Goal: Information Seeking & Learning: Learn about a topic

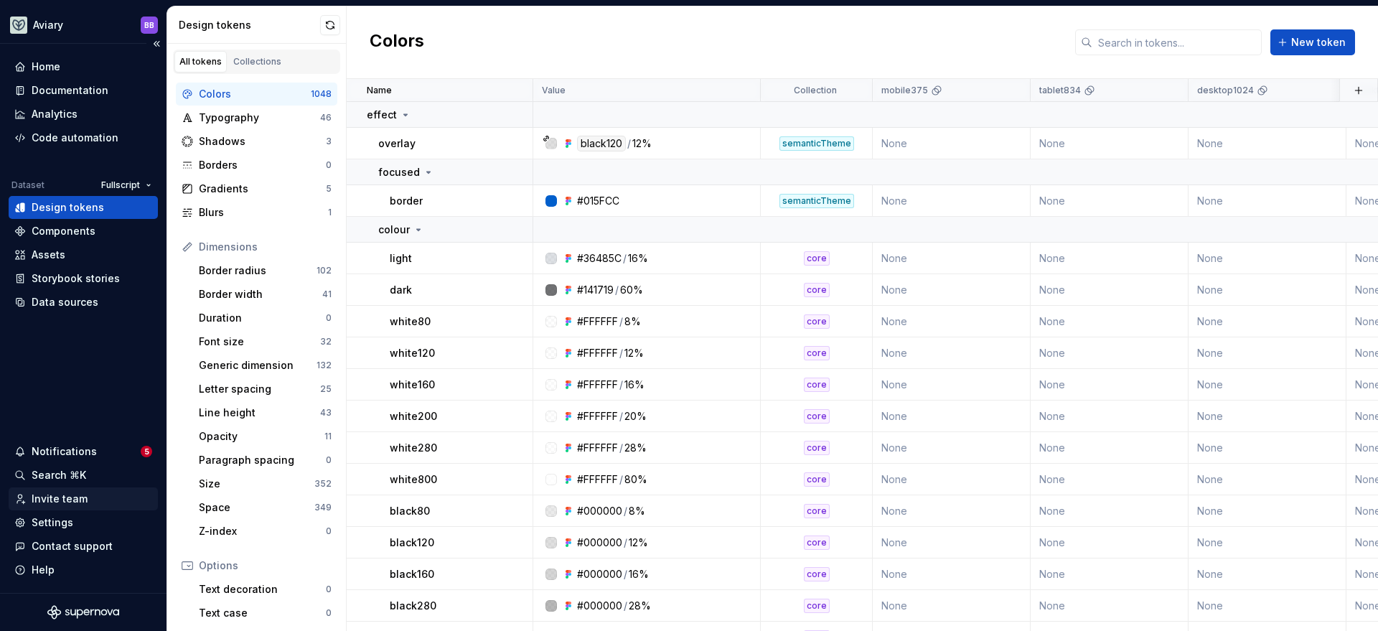
click at [80, 502] on div "Invite team" at bounding box center [60, 499] width 56 height 14
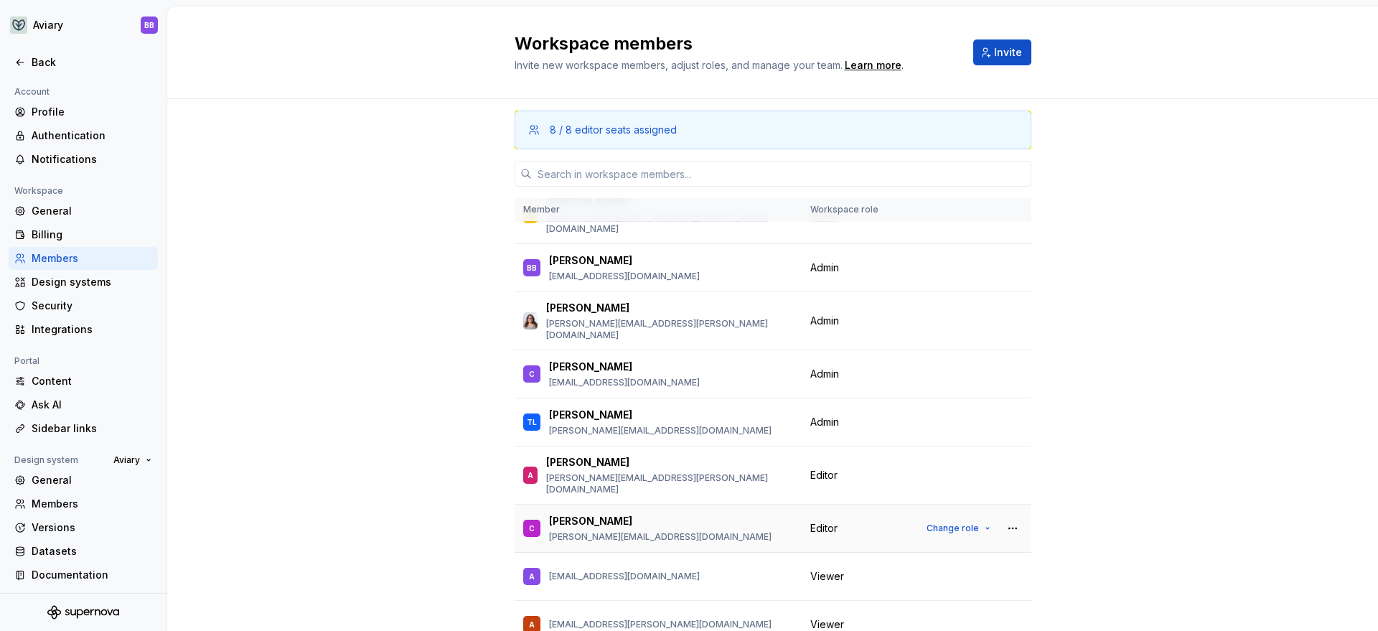
scroll to position [94, 0]
click at [57, 67] on div "Back" at bounding box center [92, 62] width 121 height 14
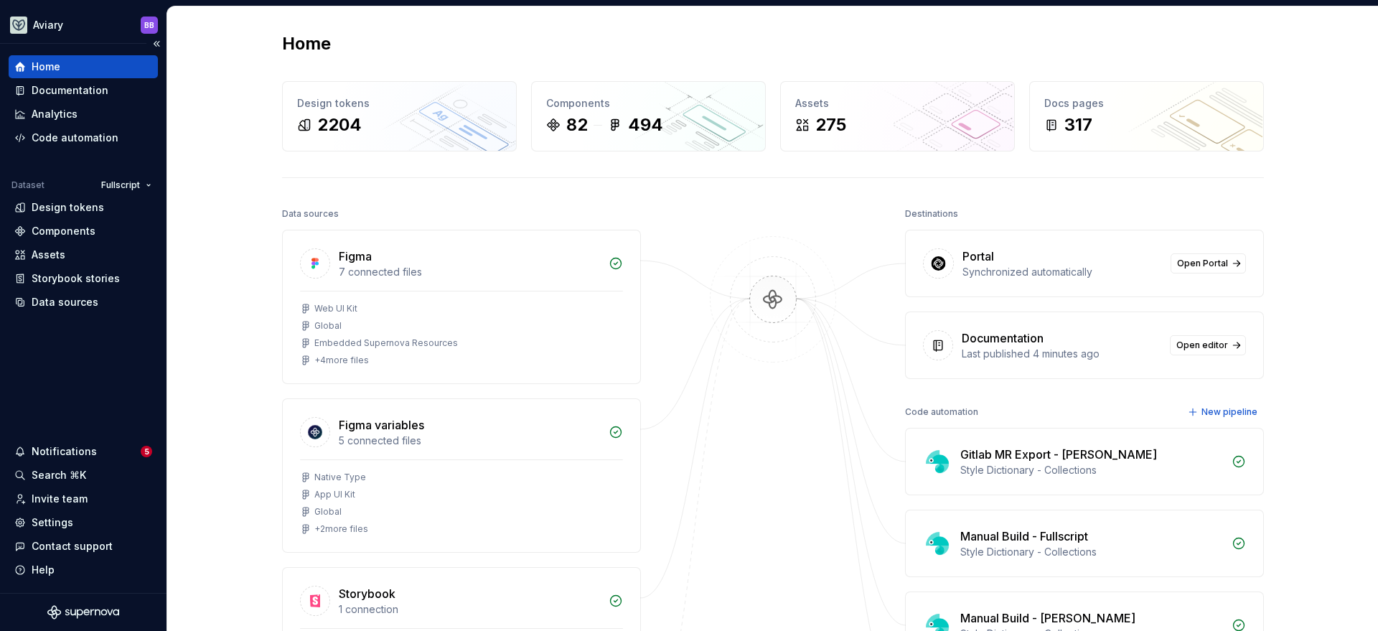
click at [88, 381] on div "Home Documentation Analytics Code automation Dataset Fullscript Design tokens C…" at bounding box center [83, 318] width 167 height 549
click at [74, 135] on div "Code automation" at bounding box center [75, 138] width 87 height 14
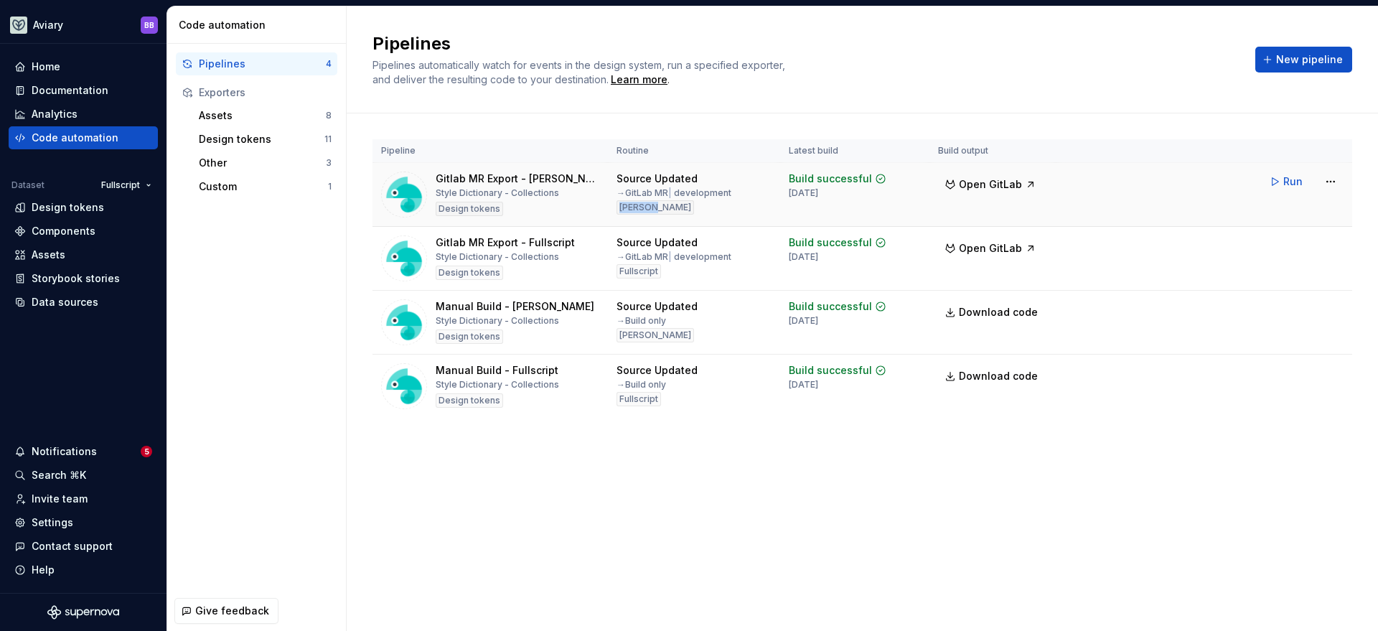
drag, startPoint x: 619, startPoint y: 207, endPoint x: 657, endPoint y: 205, distance: 37.3
click at [657, 205] on div "[PERSON_NAME]" at bounding box center [656, 207] width 78 height 14
drag, startPoint x: 620, startPoint y: 272, endPoint x: 655, endPoint y: 267, distance: 35.5
click at [655, 267] on div "Fullscript" at bounding box center [639, 271] width 44 height 14
drag, startPoint x: 436, startPoint y: 322, endPoint x: 569, endPoint y: 325, distance: 132.8
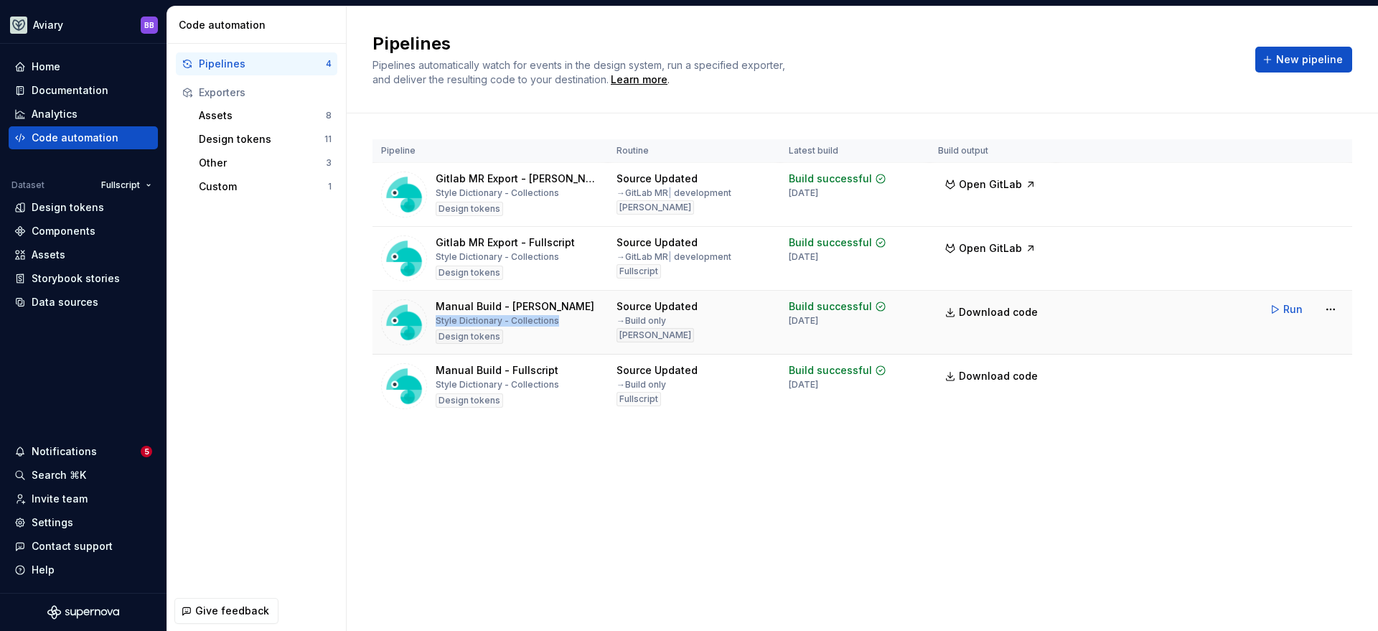
click at [569, 325] on div "Manual Build - [PERSON_NAME] Dictionary - Collections Design tokens" at bounding box center [490, 322] width 218 height 46
drag, startPoint x: 434, startPoint y: 384, endPoint x: 558, endPoint y: 385, distance: 124.2
click at [558, 385] on div "Manual Build - Fullscript Style Dictionary - Collections Design tokens" at bounding box center [490, 386] width 218 height 46
drag, startPoint x: 629, startPoint y: 192, endPoint x: 710, endPoint y: 193, distance: 81.1
click at [711, 193] on div "→ GitLab MR | development" at bounding box center [674, 192] width 115 height 11
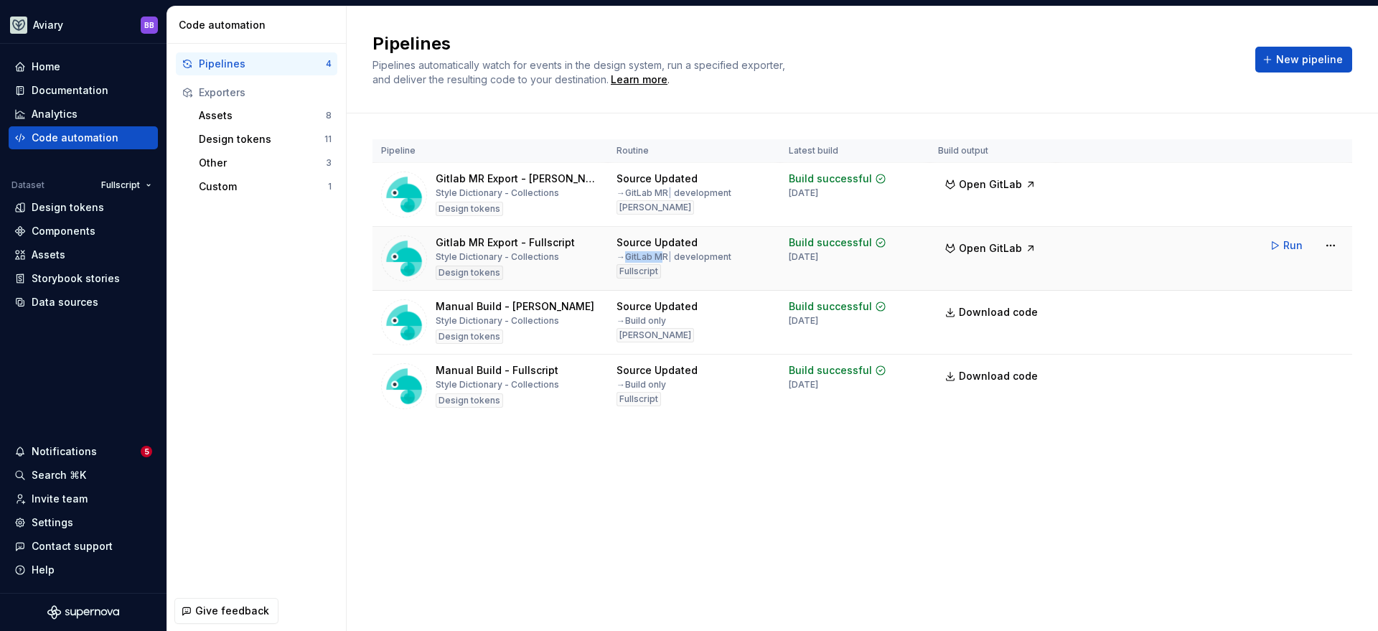
drag, startPoint x: 630, startPoint y: 258, endPoint x: 662, endPoint y: 259, distance: 32.3
click at [662, 259] on div "→ GitLab MR | development" at bounding box center [674, 256] width 115 height 11
drag, startPoint x: 629, startPoint y: 320, endPoint x: 646, endPoint y: 320, distance: 17.2
click at [646, 320] on div "→ Build only" at bounding box center [642, 320] width 50 height 11
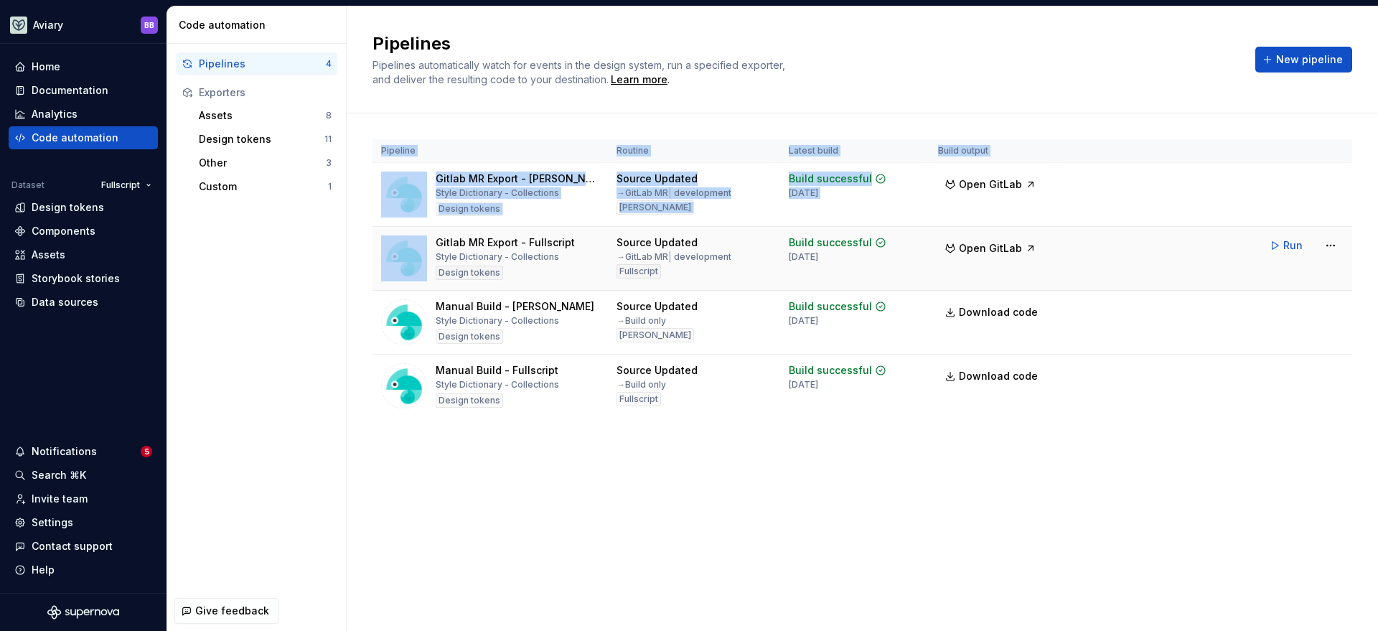
drag, startPoint x: 360, startPoint y: 169, endPoint x: 375, endPoint y: 281, distance: 112.9
click at [375, 281] on div "Pipeline Routine Latest build Build output Gitlab MR Export - [PERSON_NAME] Dic…" at bounding box center [862, 292] width 1031 height 359
click at [363, 195] on div "Pipeline Routine Latest build Build output Gitlab MR Export - [PERSON_NAME] Dic…" at bounding box center [862, 292] width 1031 height 359
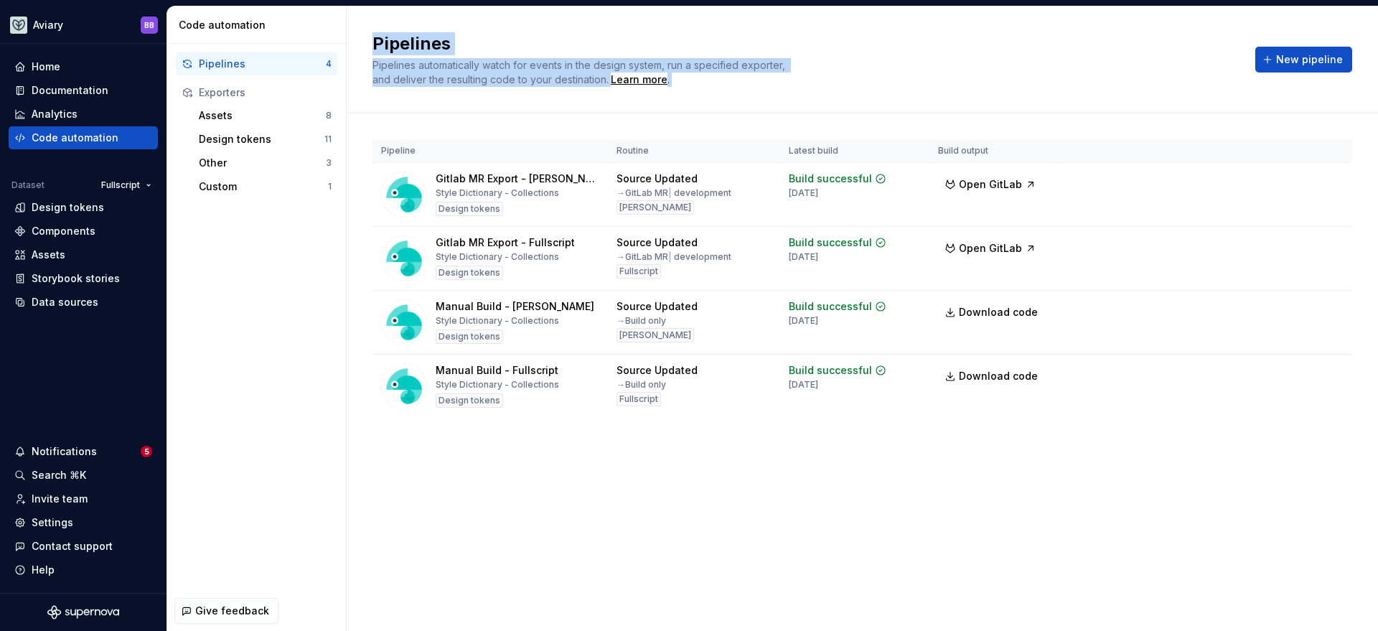
drag, startPoint x: 349, startPoint y: 300, endPoint x: 309, endPoint y: 411, distance: 117.4
click at [314, 411] on div "Code automation Pipelines 4 Exporters Assets 8 Design tokens 11 Other 3 Custom …" at bounding box center [772, 318] width 1211 height 624
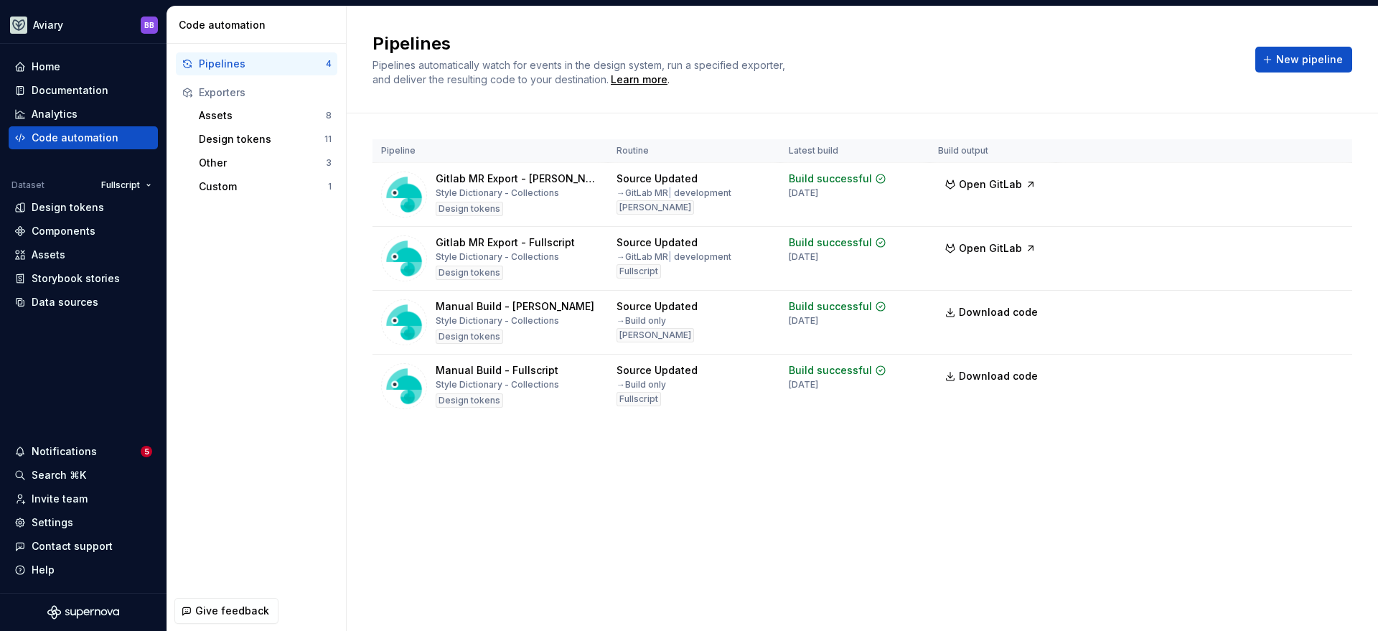
click at [280, 389] on div "Pipelines 4 Exporters Assets 8 Design tokens 11 Other 3 Custom 1" at bounding box center [256, 317] width 179 height 547
drag, startPoint x: 352, startPoint y: 156, endPoint x: 367, endPoint y: 200, distance: 45.6
click at [367, 200] on div "Pipeline Routine Latest build Build output Gitlab MR Export - [PERSON_NAME] Dic…" at bounding box center [862, 292] width 1031 height 359
drag, startPoint x: 367, startPoint y: 157, endPoint x: 369, endPoint y: 263, distance: 105.5
click at [369, 263] on div "Pipeline Routine Latest build Build output Gitlab MR Export - [PERSON_NAME] Dic…" at bounding box center [862, 292] width 1031 height 359
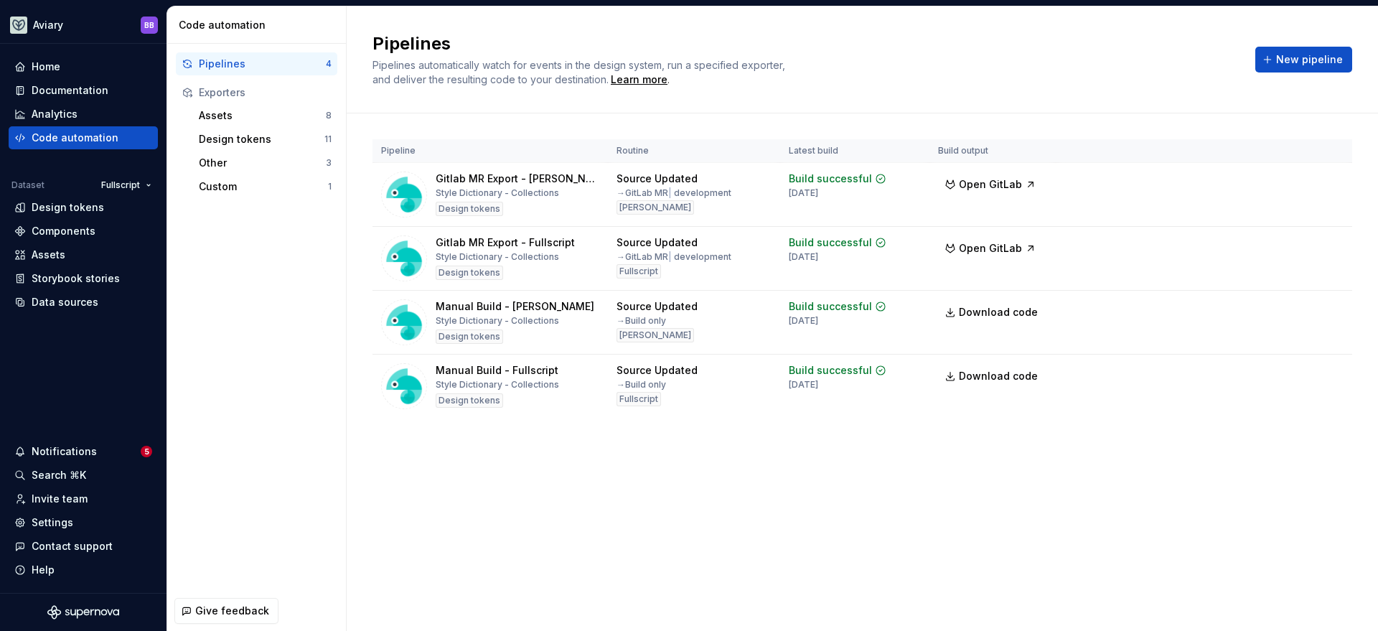
click at [800, 102] on div "Pipelines Pipelines automatically watch for events in the design system, run a …" at bounding box center [862, 59] width 1031 height 107
click at [1001, 179] on span "Open GitLab" at bounding box center [990, 184] width 63 height 14
click at [91, 209] on div "Design tokens" at bounding box center [68, 207] width 72 height 14
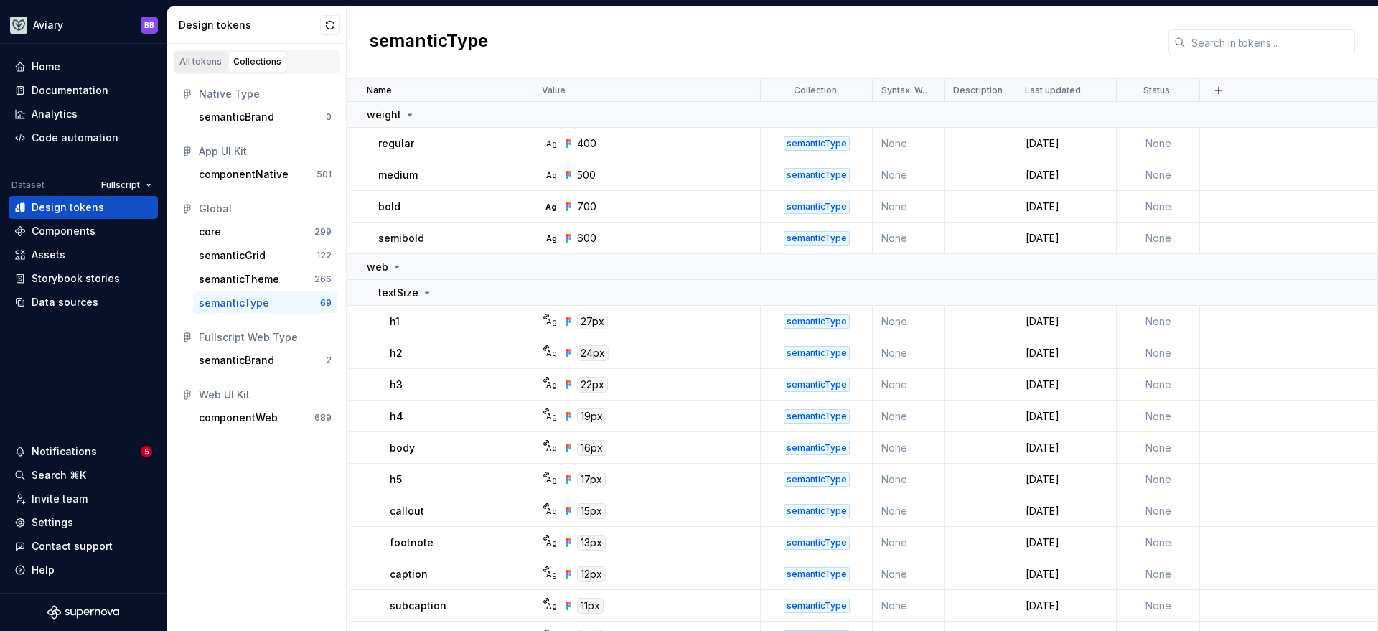
click at [197, 62] on div "All tokens" at bounding box center [200, 61] width 42 height 11
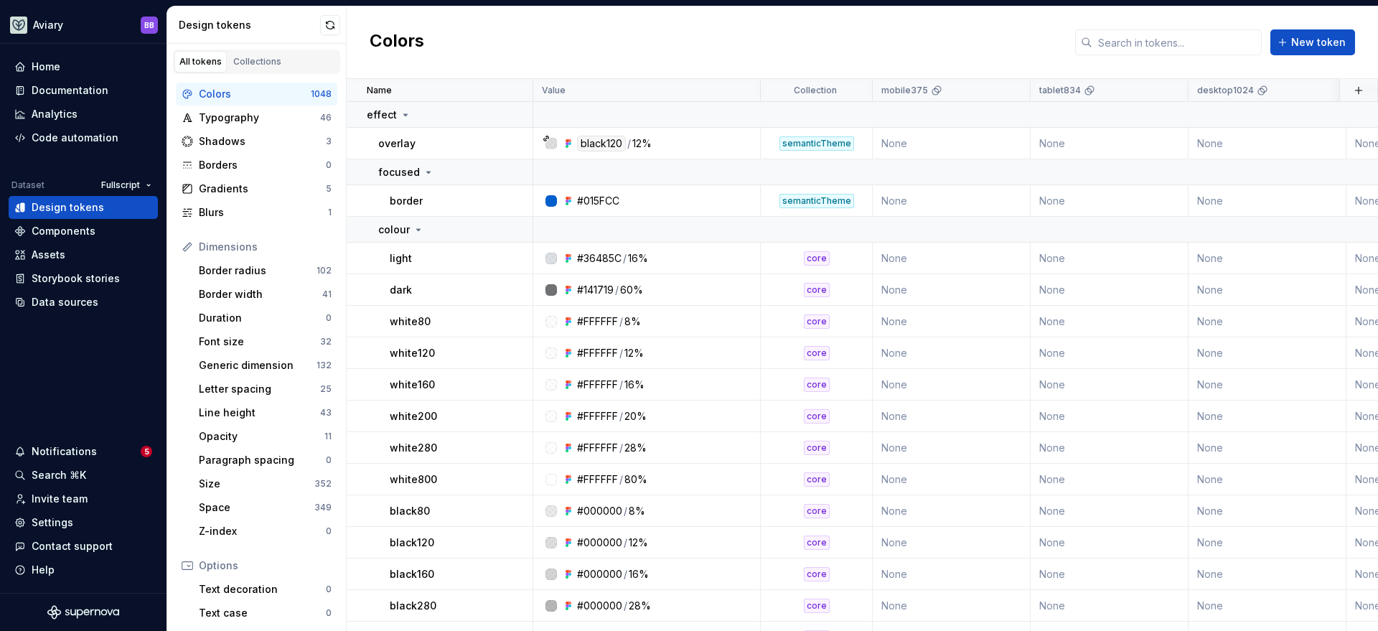
click at [296, 60] on div "All tokens Collections" at bounding box center [256, 62] width 167 height 24
click at [250, 63] on div "Collections" at bounding box center [257, 61] width 48 height 11
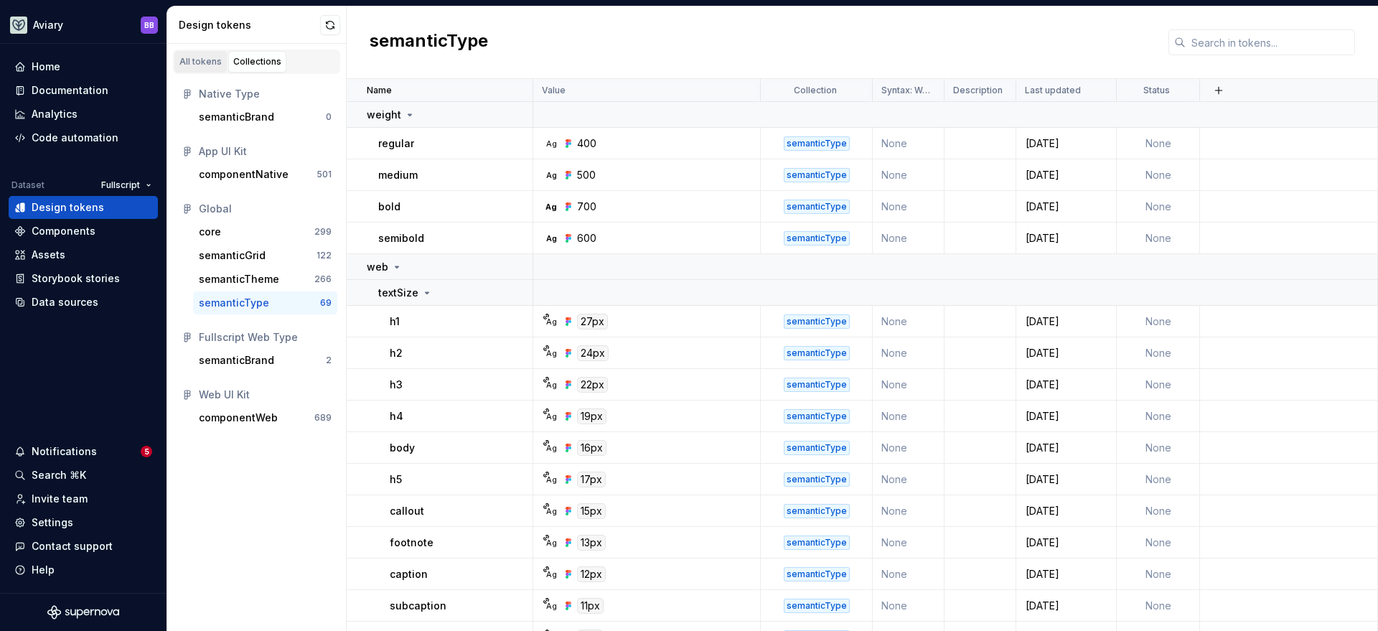
click at [204, 60] on div "All tokens" at bounding box center [200, 61] width 42 height 11
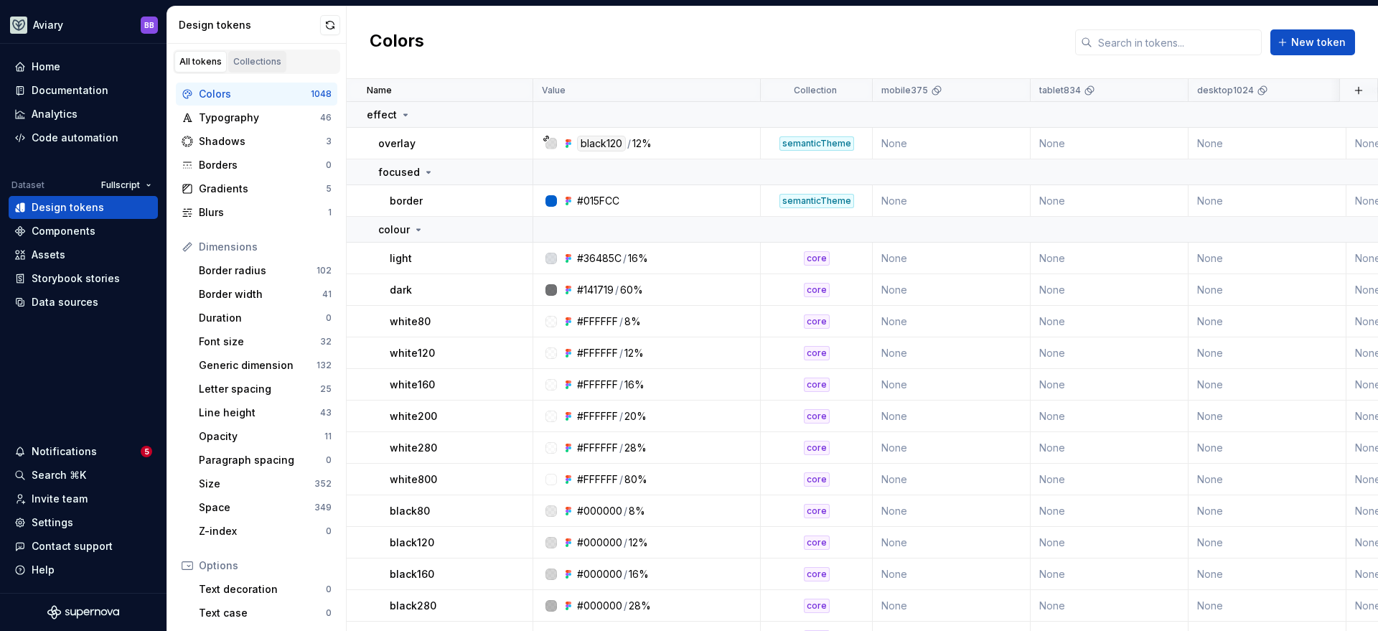
click at [240, 64] on div "Collections" at bounding box center [257, 61] width 48 height 11
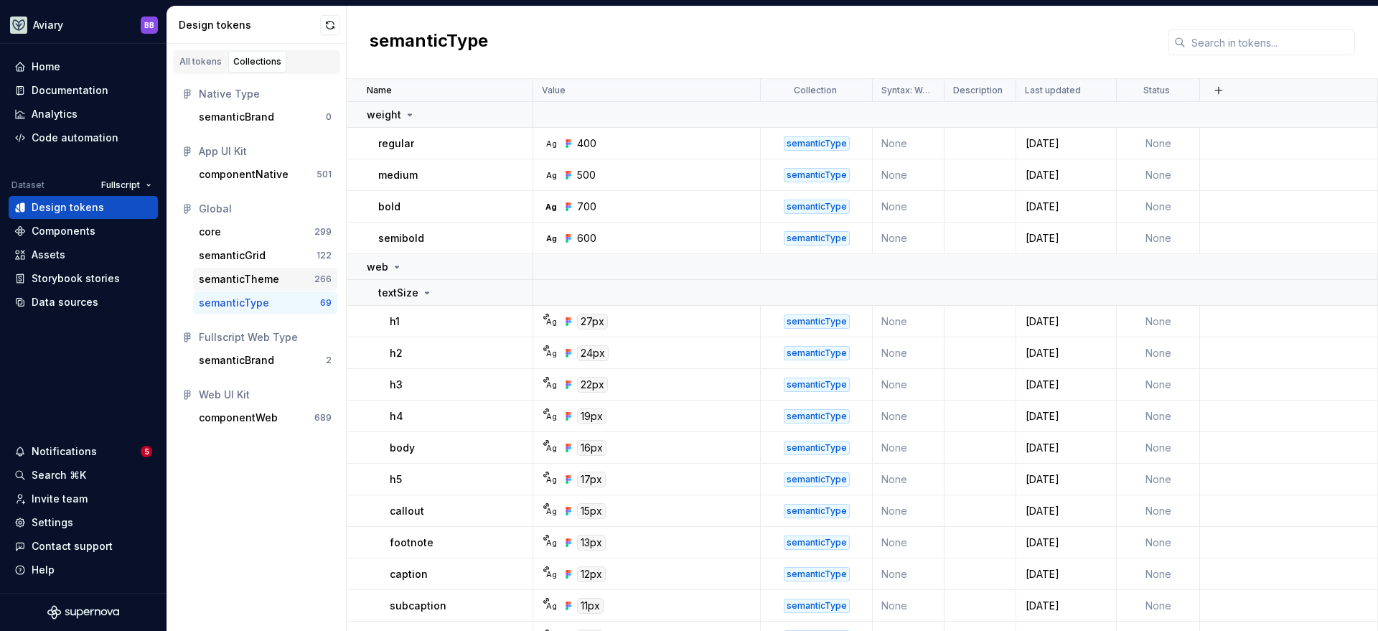
click at [240, 282] on div "semanticTheme" at bounding box center [239, 279] width 80 height 14
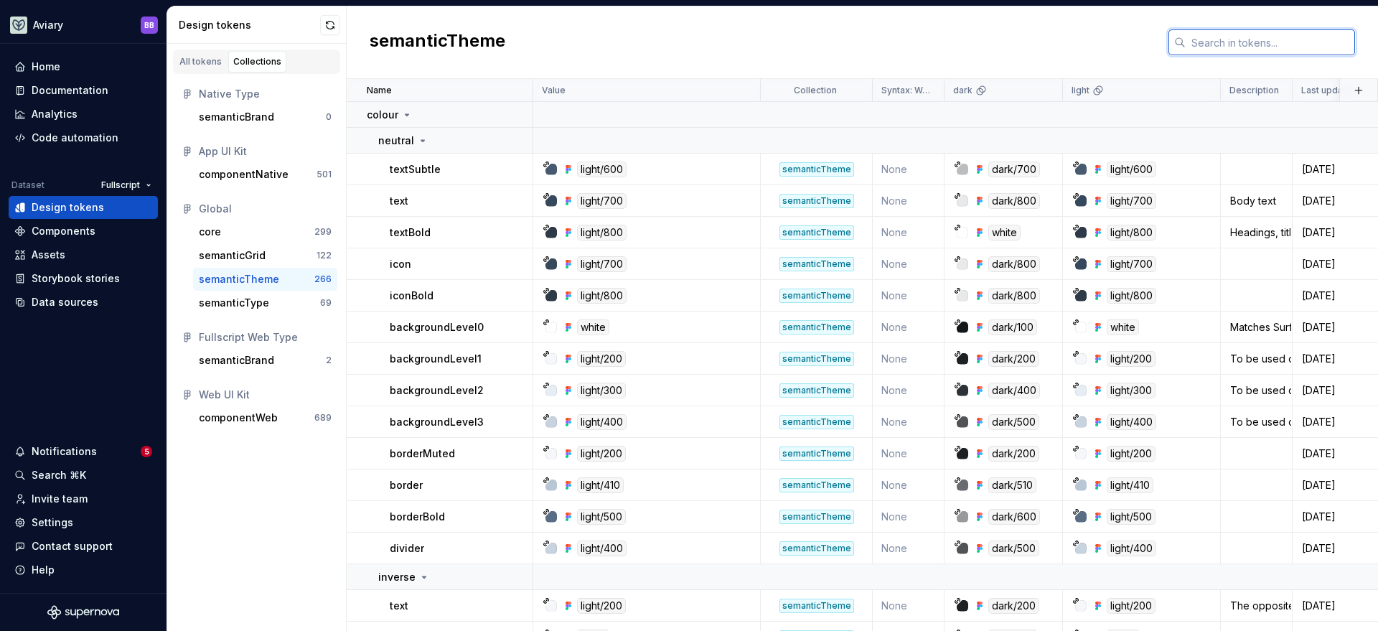
click at [1232, 51] on input "text" at bounding box center [1270, 42] width 169 height 26
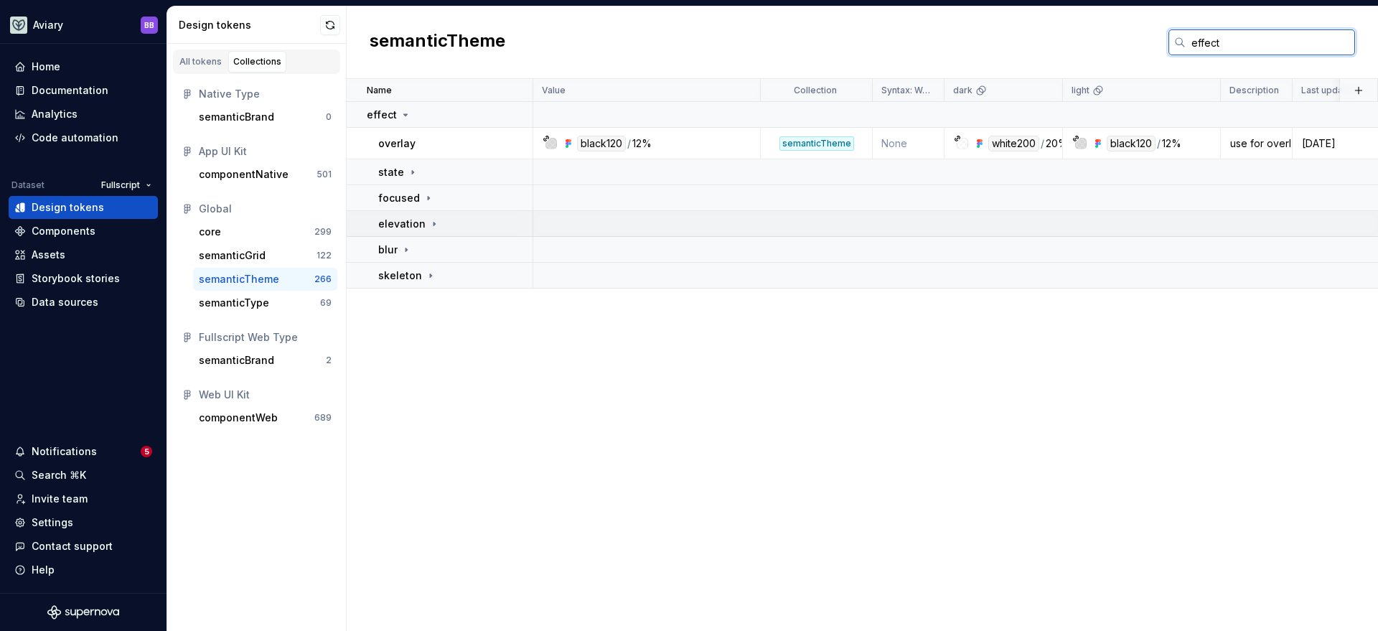
type input "effect"
click at [431, 221] on icon at bounding box center [433, 223] width 11 height 11
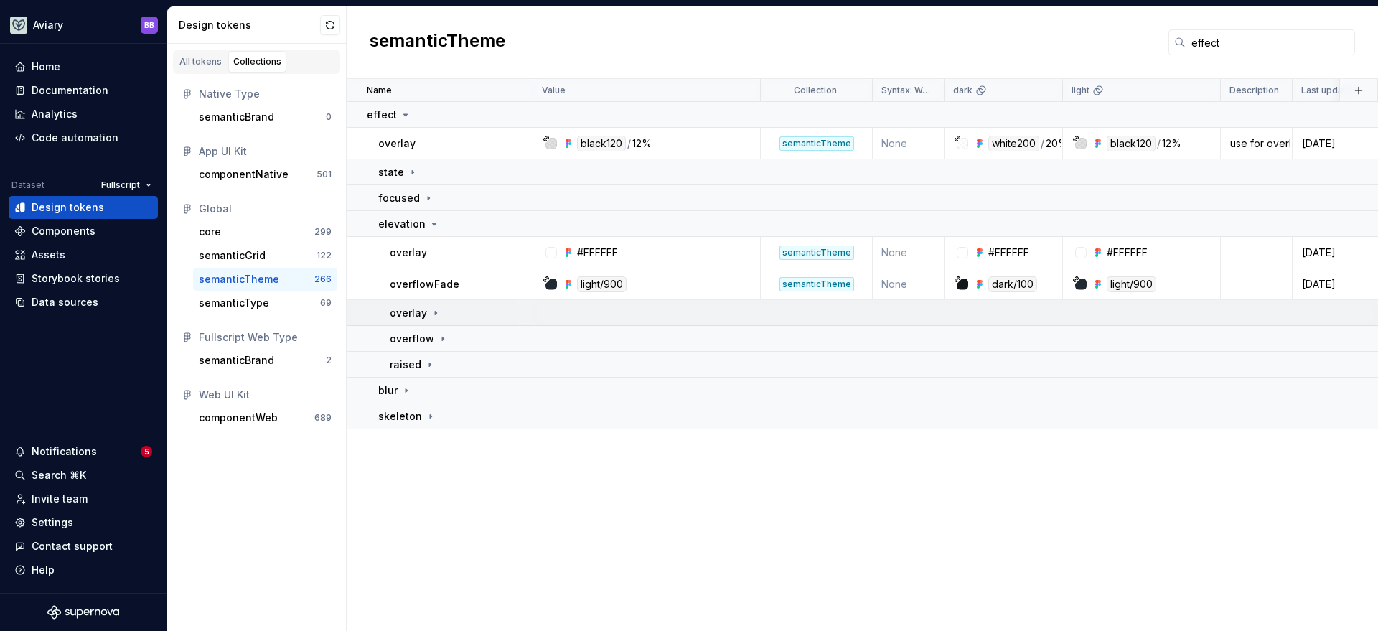
click at [432, 307] on icon at bounding box center [435, 312] width 11 height 11
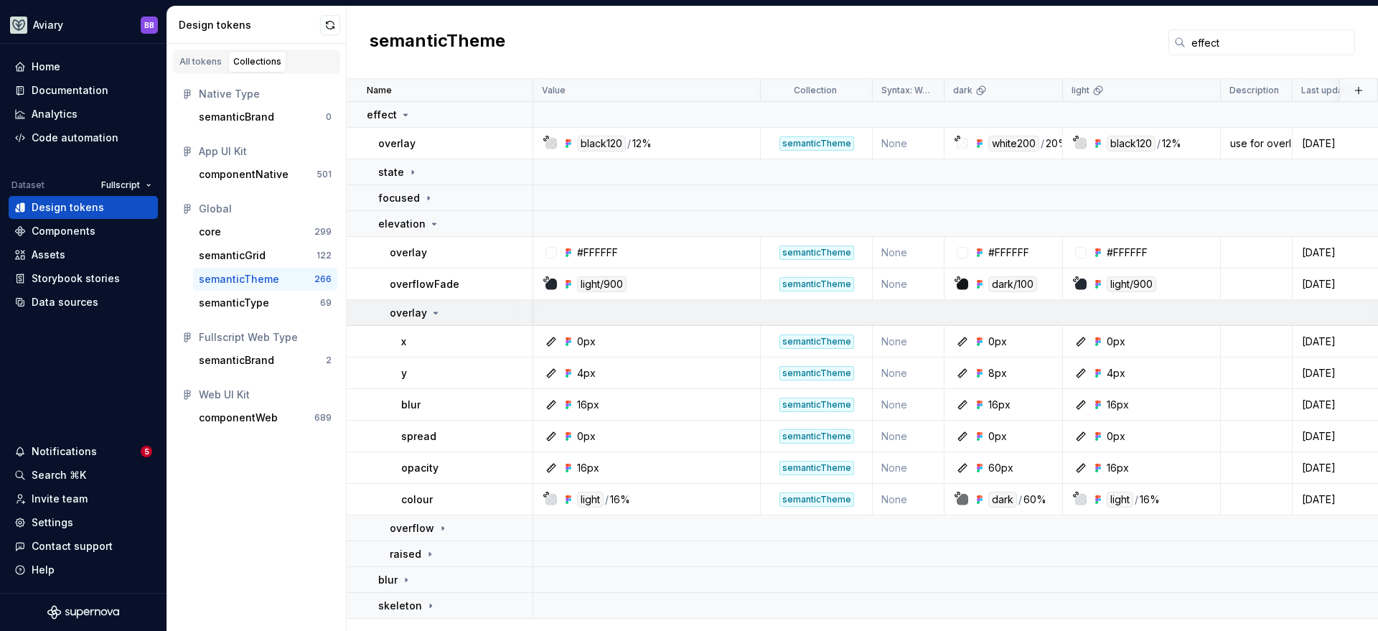
click at [430, 312] on icon at bounding box center [435, 312] width 11 height 11
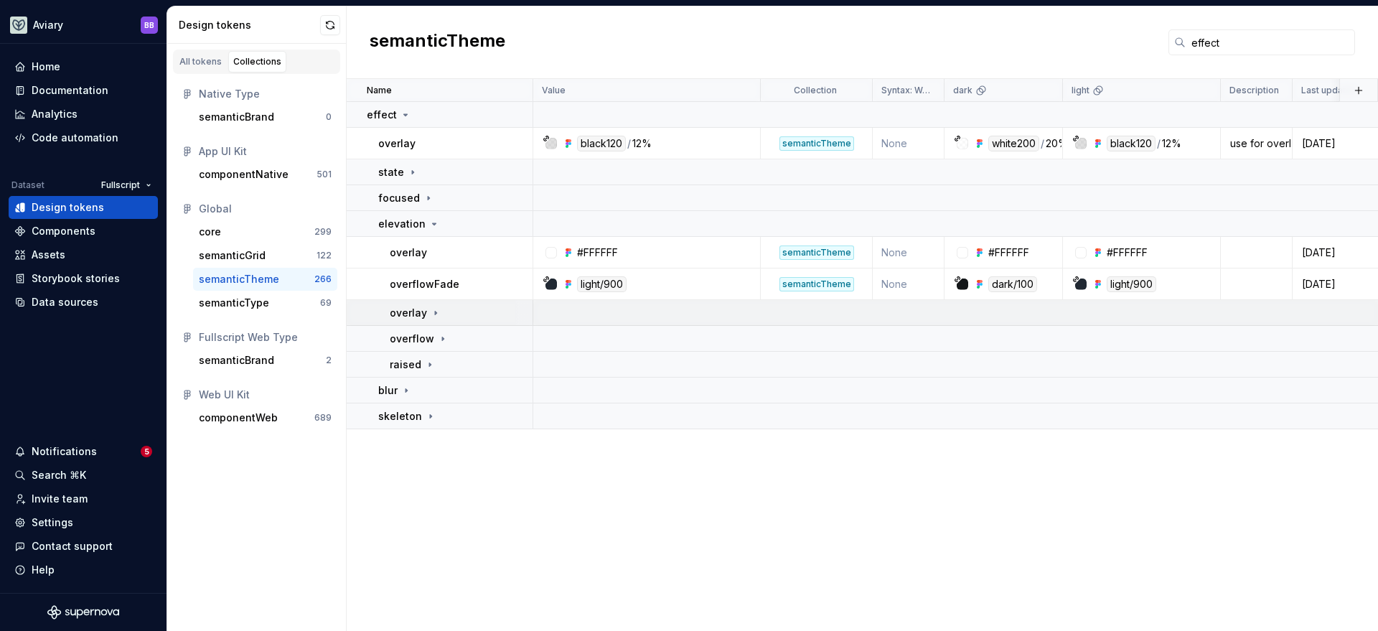
click at [435, 313] on icon at bounding box center [435, 313] width 1 height 4
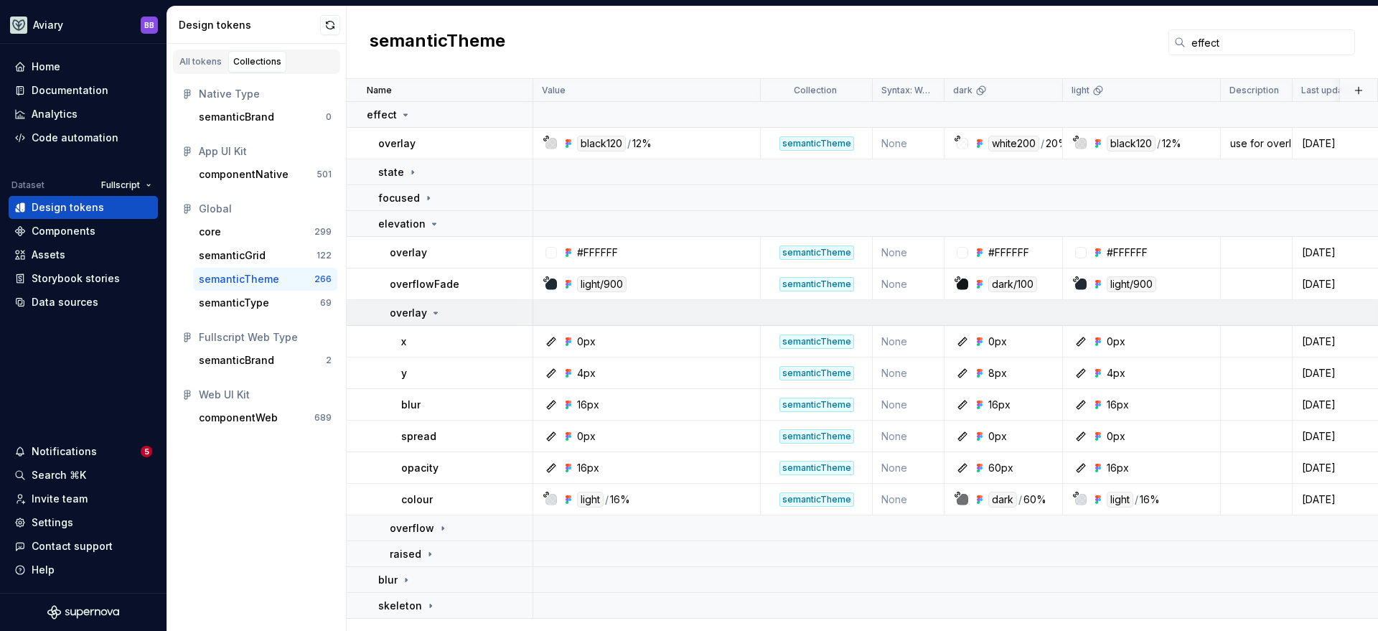
click at [434, 314] on icon at bounding box center [435, 312] width 11 height 11
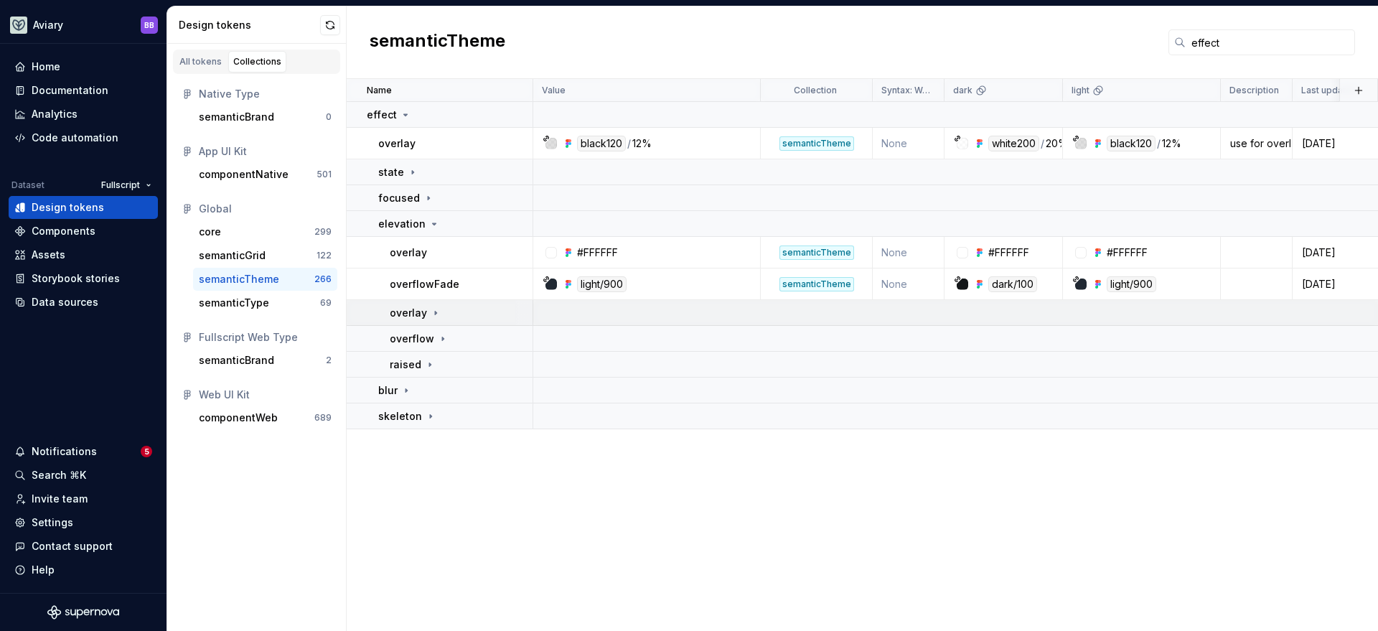
click at [438, 311] on icon at bounding box center [435, 312] width 11 height 11
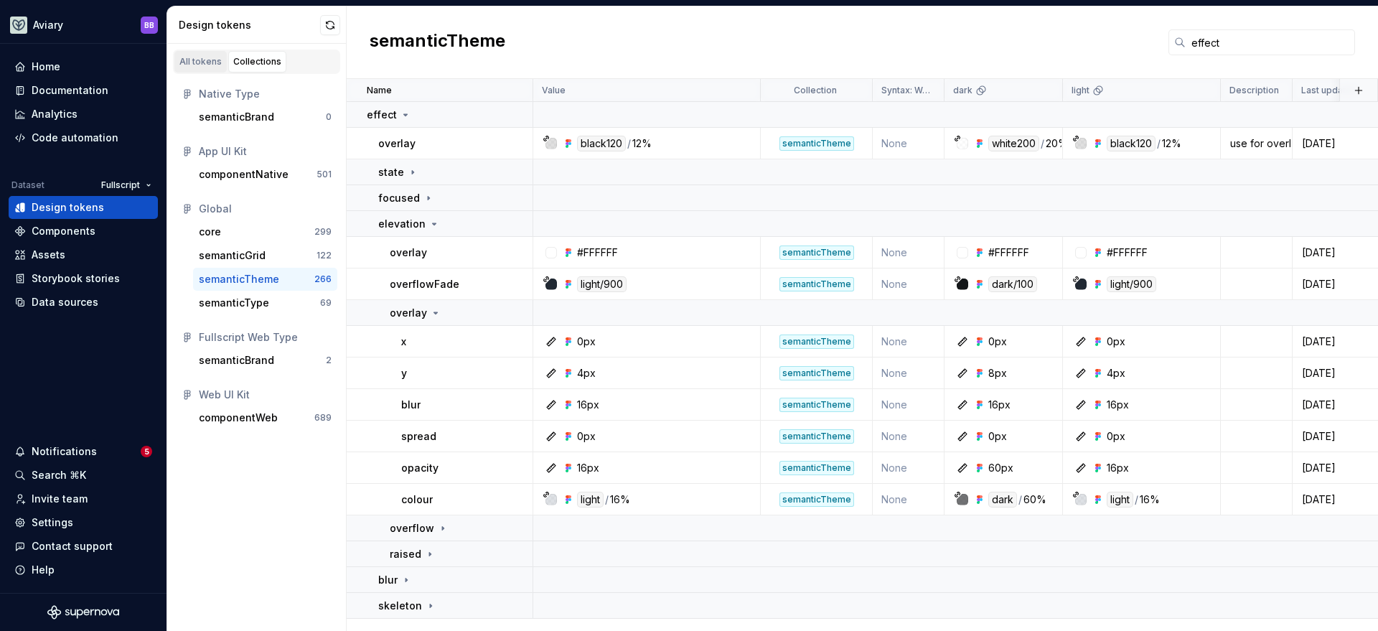
click at [215, 57] on div "All tokens" at bounding box center [200, 61] width 42 height 11
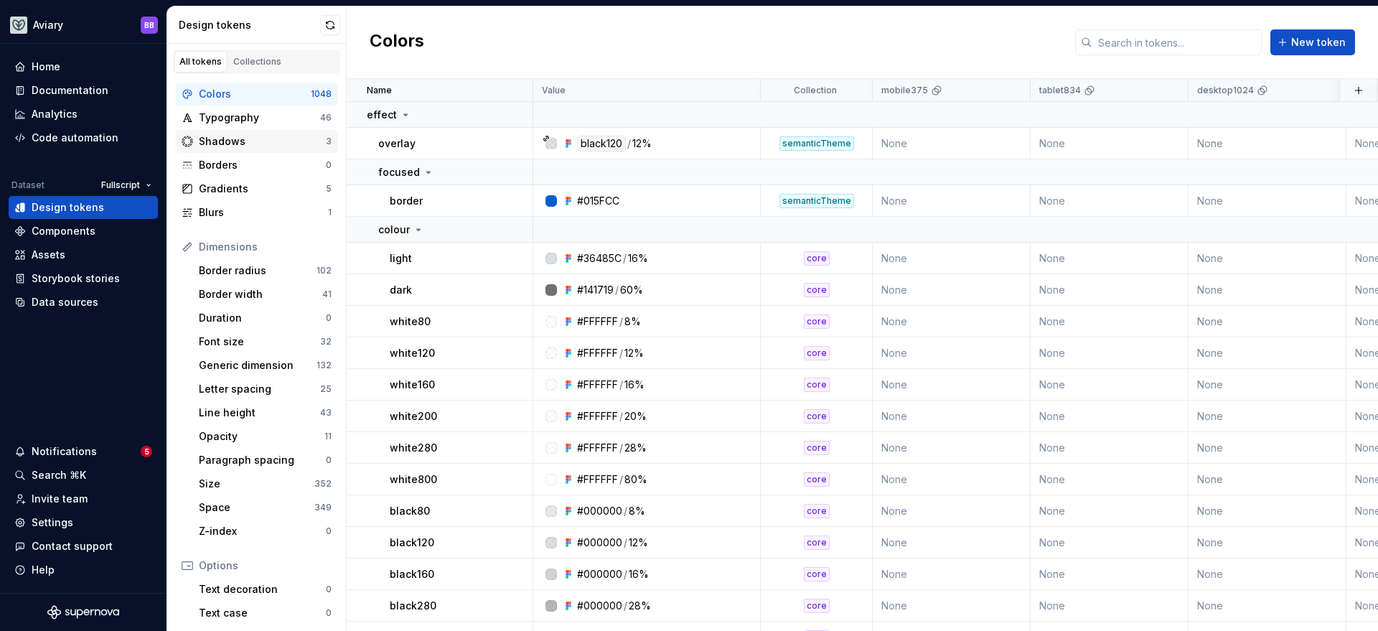
click at [238, 143] on div "Shadows" at bounding box center [262, 141] width 127 height 14
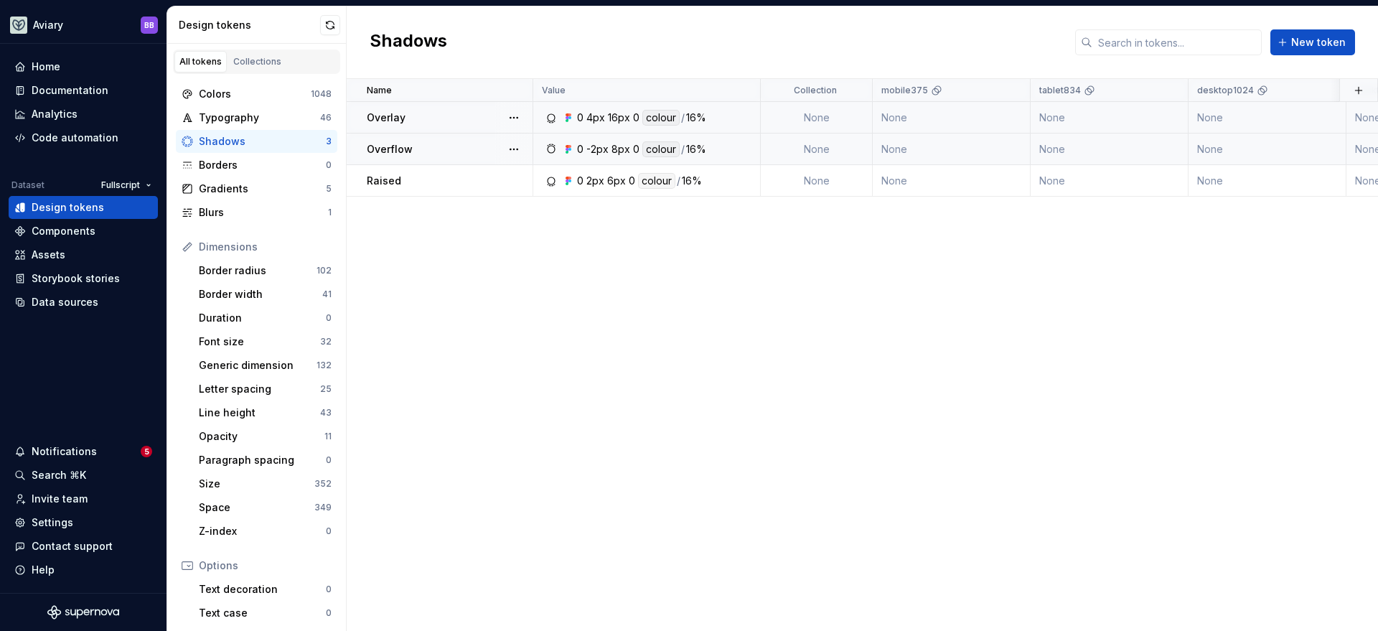
click at [424, 121] on div "Overlay" at bounding box center [449, 118] width 165 height 14
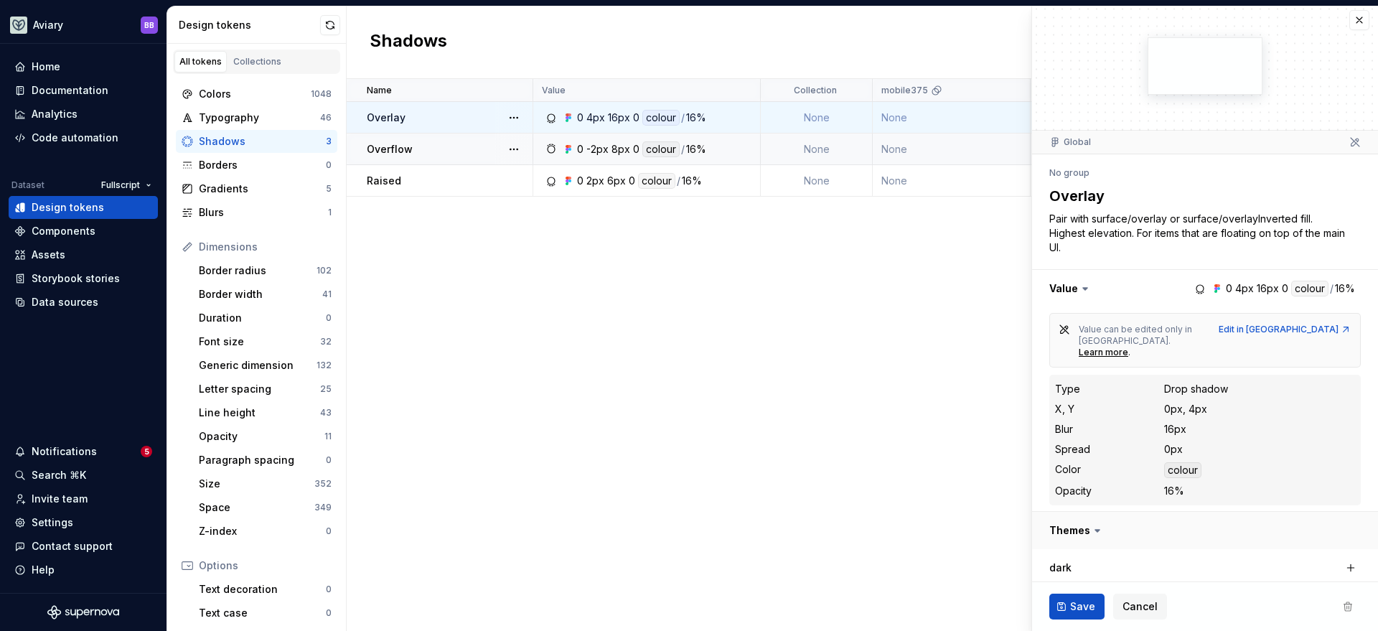
scroll to position [6, 0]
drag, startPoint x: 1217, startPoint y: 487, endPoint x: 1056, endPoint y: 373, distance: 197.2
click at [1056, 380] on dl "Type Drop shadow X, Y 0px, 4px Blur 16px Spread 0px Color colour Opacity 16%" at bounding box center [1205, 439] width 300 height 119
click at [1054, 375] on div "Type Drop shadow X, Y 0px, 4px Blur 16px Spread 0px Color colour Opacity 16%" at bounding box center [1204, 439] width 311 height 131
drag, startPoint x: 1159, startPoint y: 374, endPoint x: 1247, endPoint y: 376, distance: 88.3
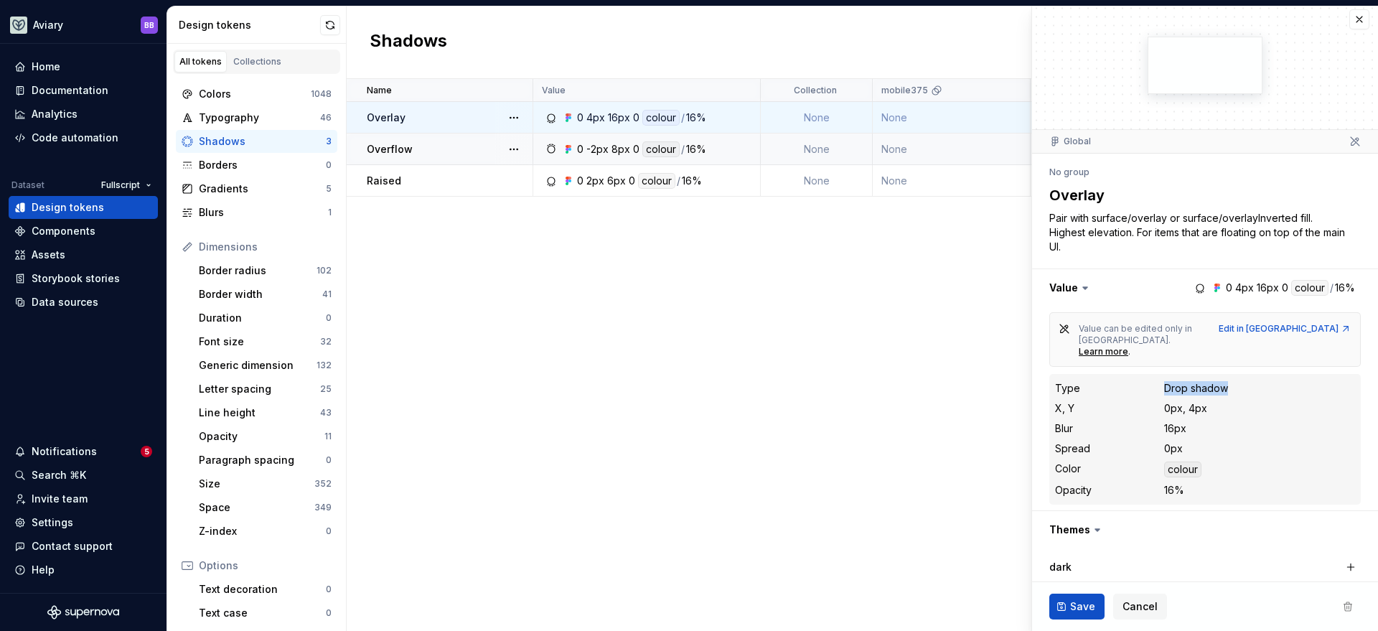
click at [1247, 380] on div "Type Drop shadow" at bounding box center [1205, 388] width 300 height 17
drag, startPoint x: 1228, startPoint y: 392, endPoint x: 1146, endPoint y: 416, distance: 85.2
click at [1135, 400] on div "X, Y 0px, 4px" at bounding box center [1205, 408] width 300 height 17
drag, startPoint x: 1185, startPoint y: 424, endPoint x: 1135, endPoint y: 417, distance: 50.0
click at [1135, 420] on div "Blur 16px" at bounding box center [1205, 428] width 300 height 17
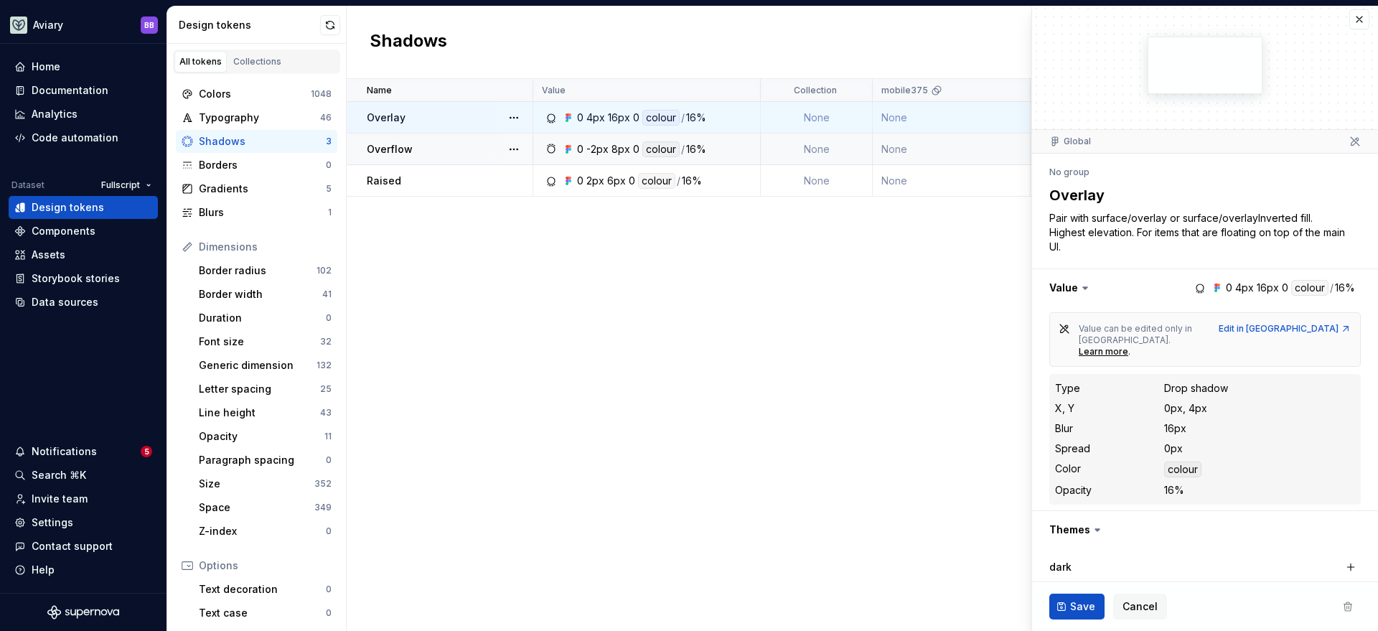
click at [1196, 440] on div "Spread 0px" at bounding box center [1205, 448] width 300 height 17
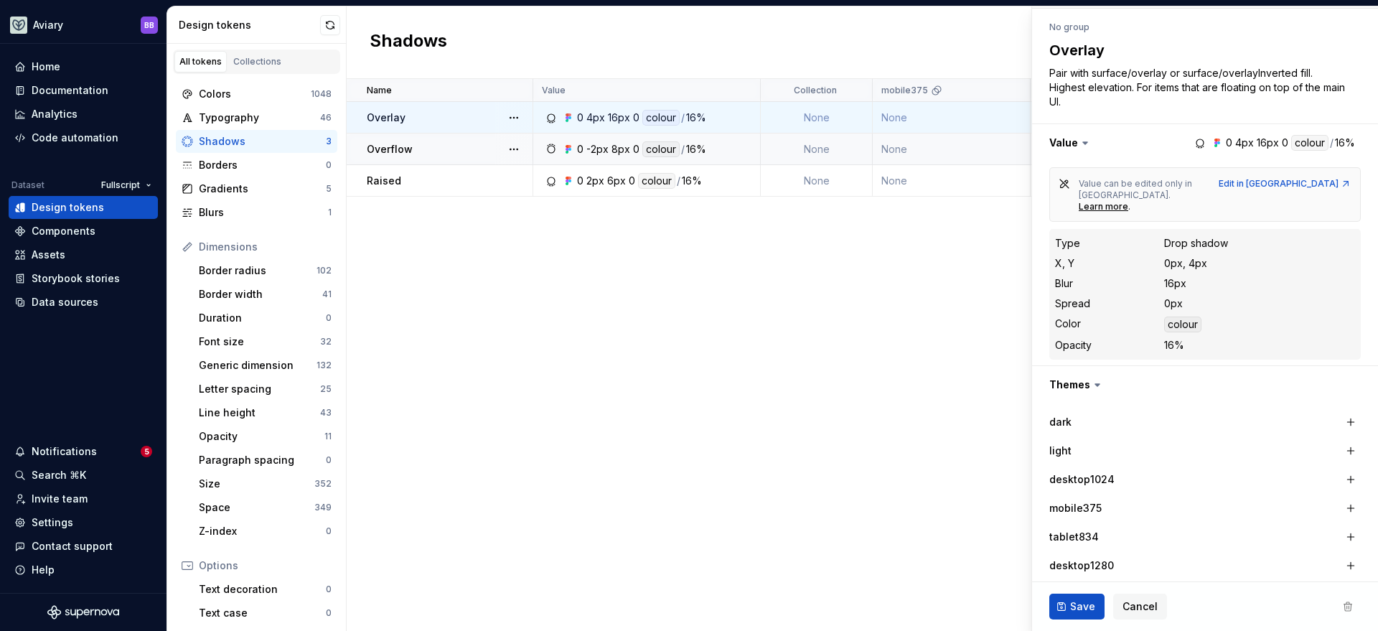
scroll to position [177, 0]
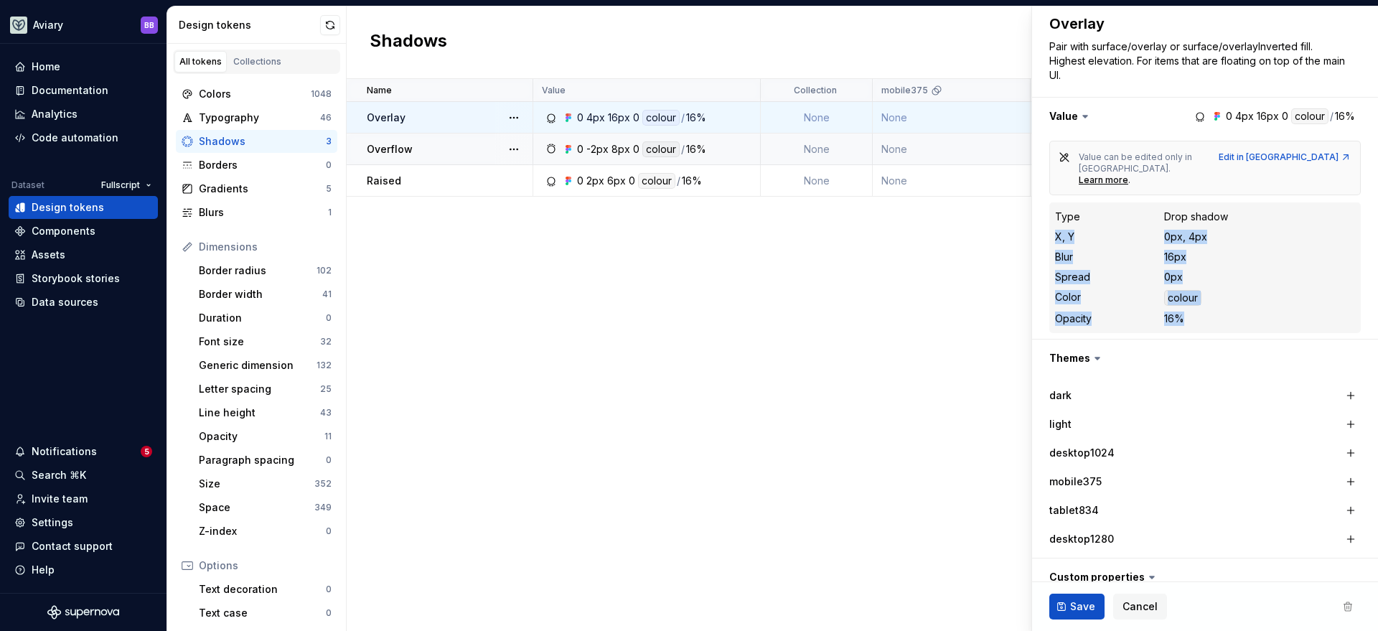
drag, startPoint x: 1201, startPoint y: 315, endPoint x: 1052, endPoint y: 220, distance: 176.6
click at [1052, 220] on div "Type Drop shadow X, Y 0px, 4px Blur 16px Spread 0px Color colour Opacity 16%" at bounding box center [1204, 267] width 311 height 131
click at [1211, 311] on dd "16%" at bounding box center [1259, 318] width 191 height 14
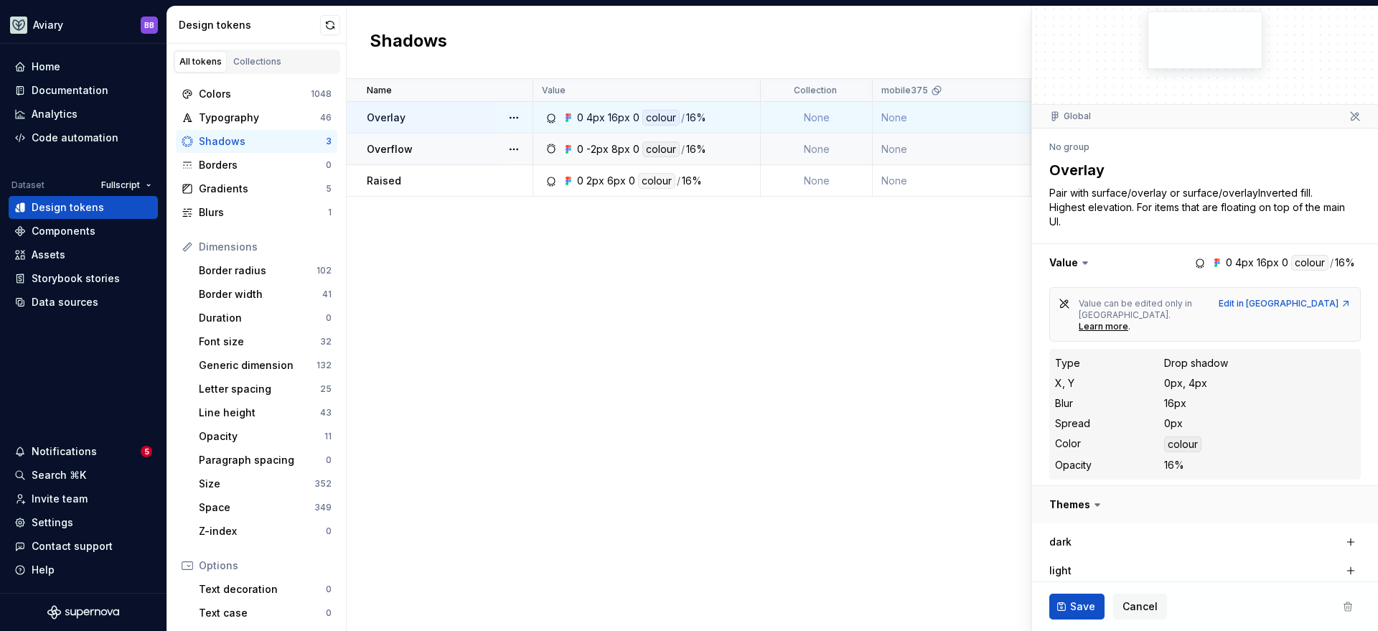
scroll to position [52, 0]
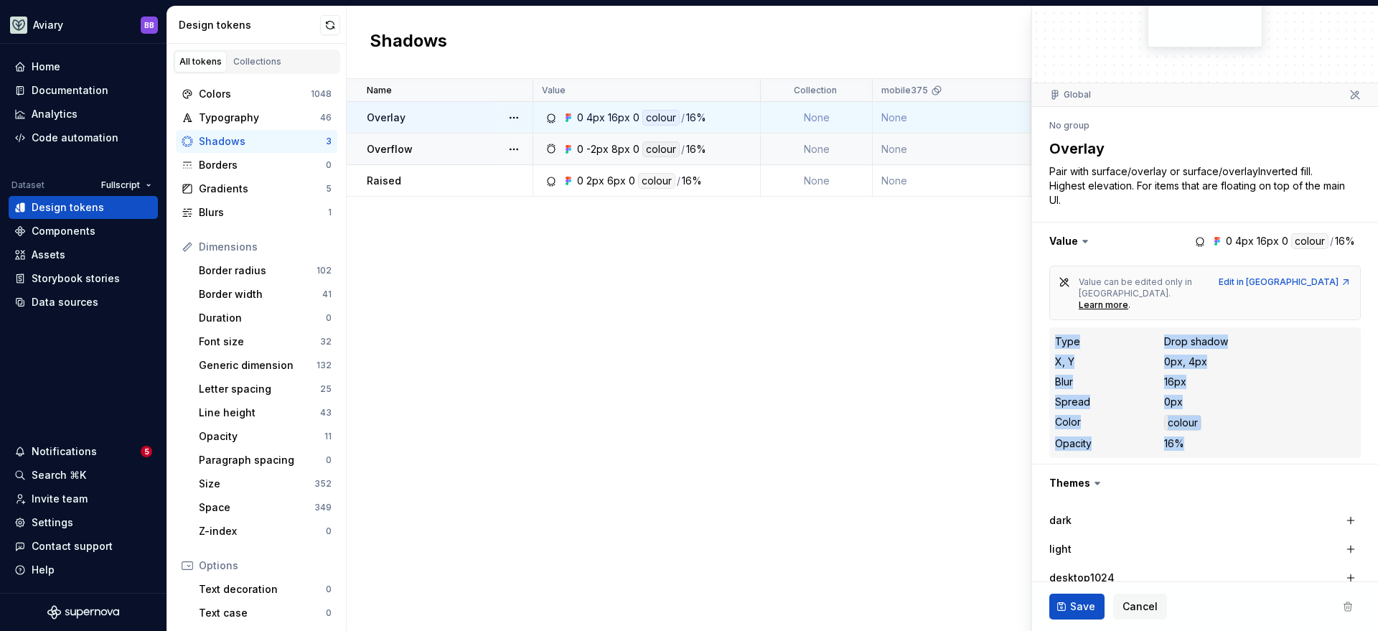
drag, startPoint x: 1213, startPoint y: 444, endPoint x: 1054, endPoint y: 331, distance: 195.6
click at [1054, 331] on div "Type Drop shadow X, Y 0px, 4px Blur 16px Spread 0px Color colour Opacity 16%" at bounding box center [1204, 392] width 311 height 131
click at [1097, 337] on dt "Type" at bounding box center [1109, 341] width 109 height 14
type textarea "*"
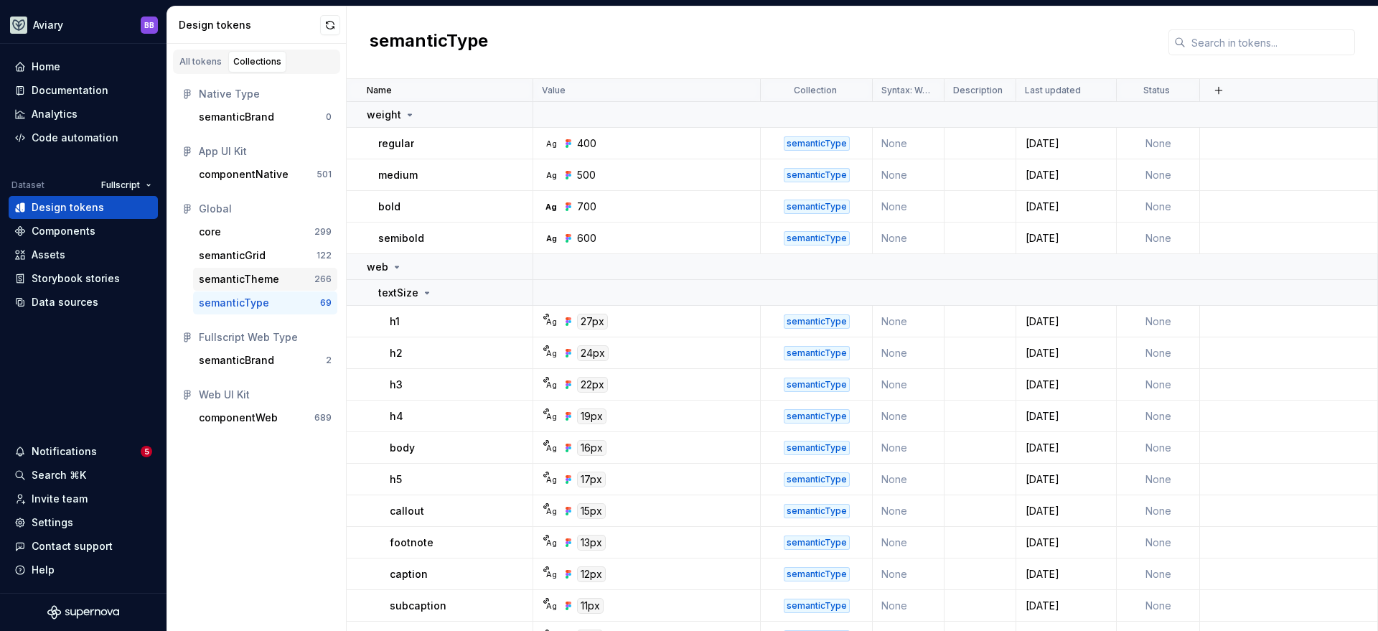
click at [257, 282] on div "semanticTheme" at bounding box center [239, 279] width 80 height 14
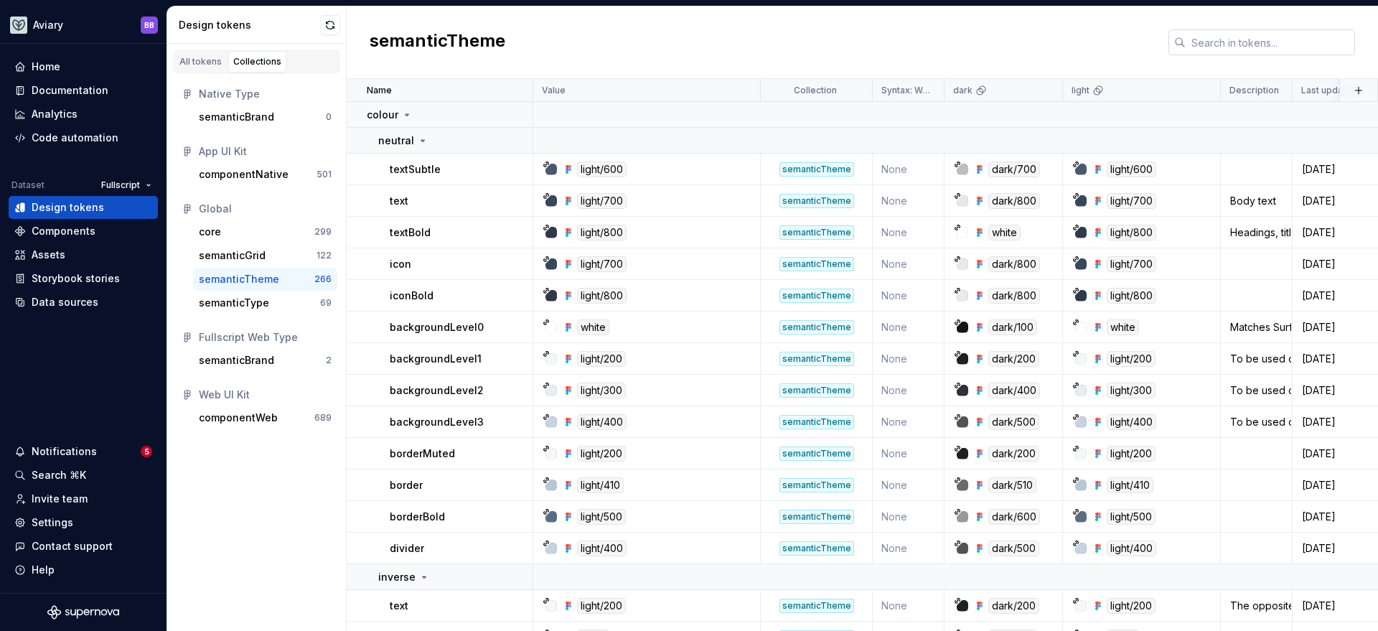
click at [1306, 49] on input "text" at bounding box center [1270, 42] width 169 height 26
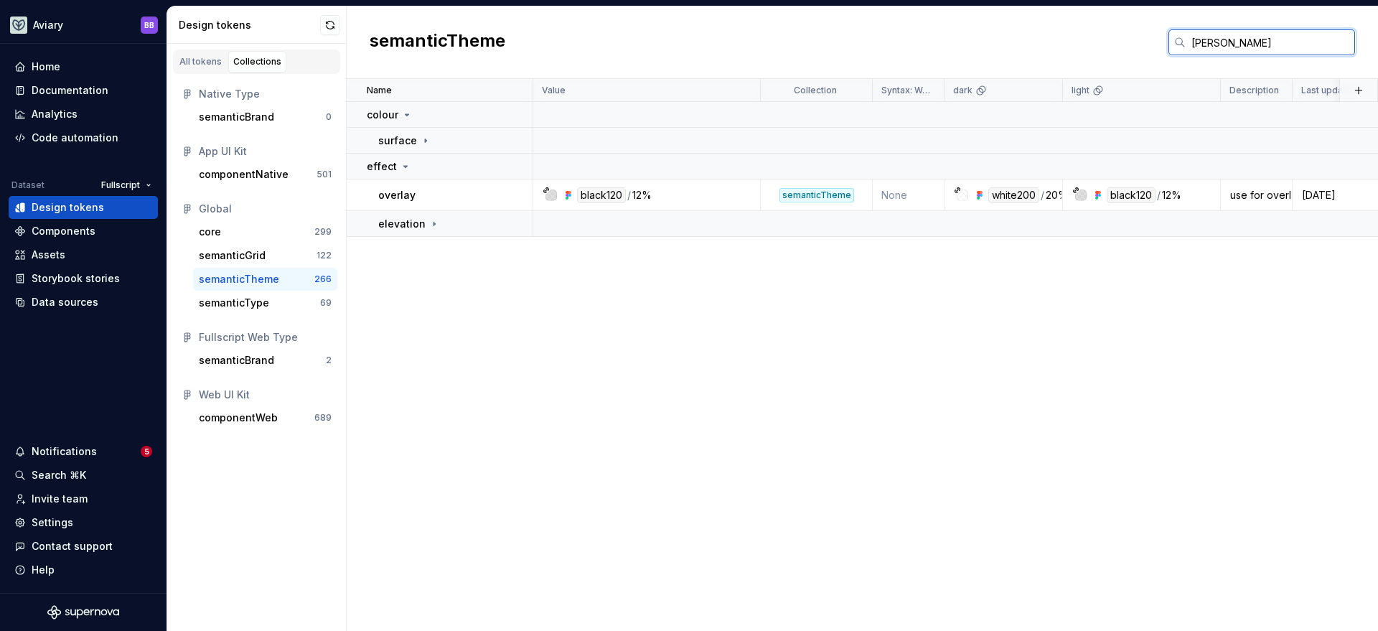
type input "overlay"
click at [1252, 45] on input "overlay" at bounding box center [1270, 42] width 169 height 26
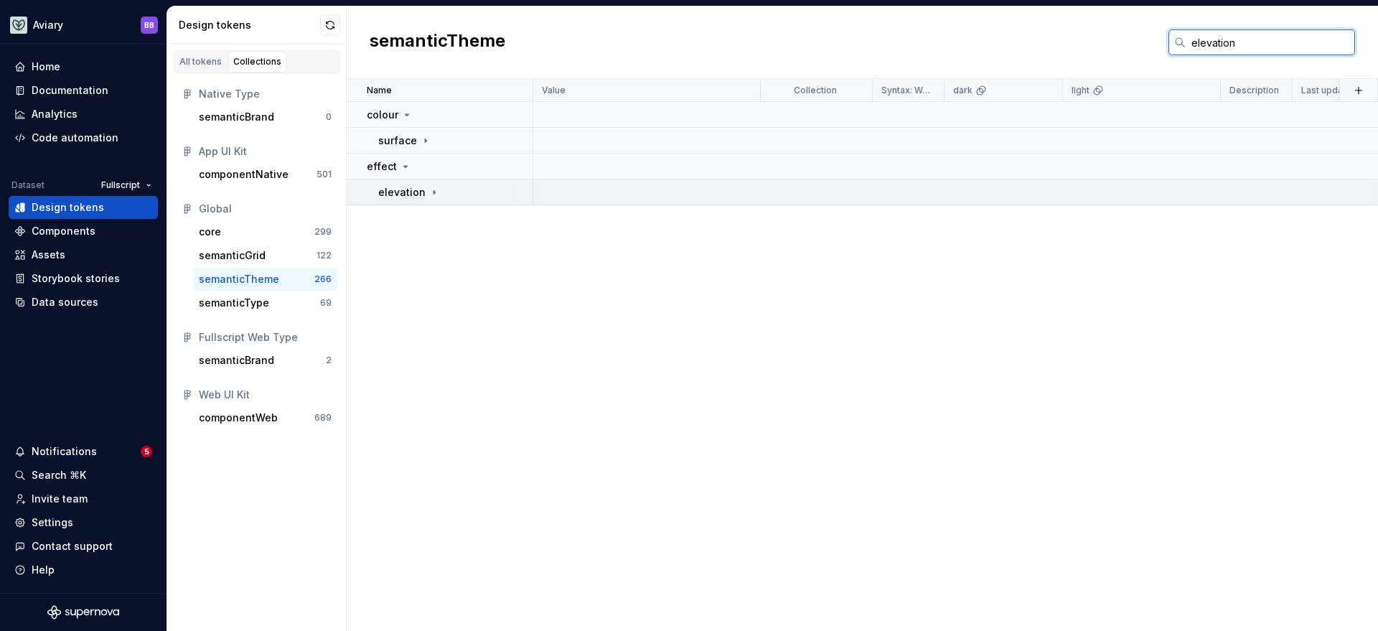
type input "elevation"
click at [437, 192] on div "elevation" at bounding box center [455, 192] width 154 height 14
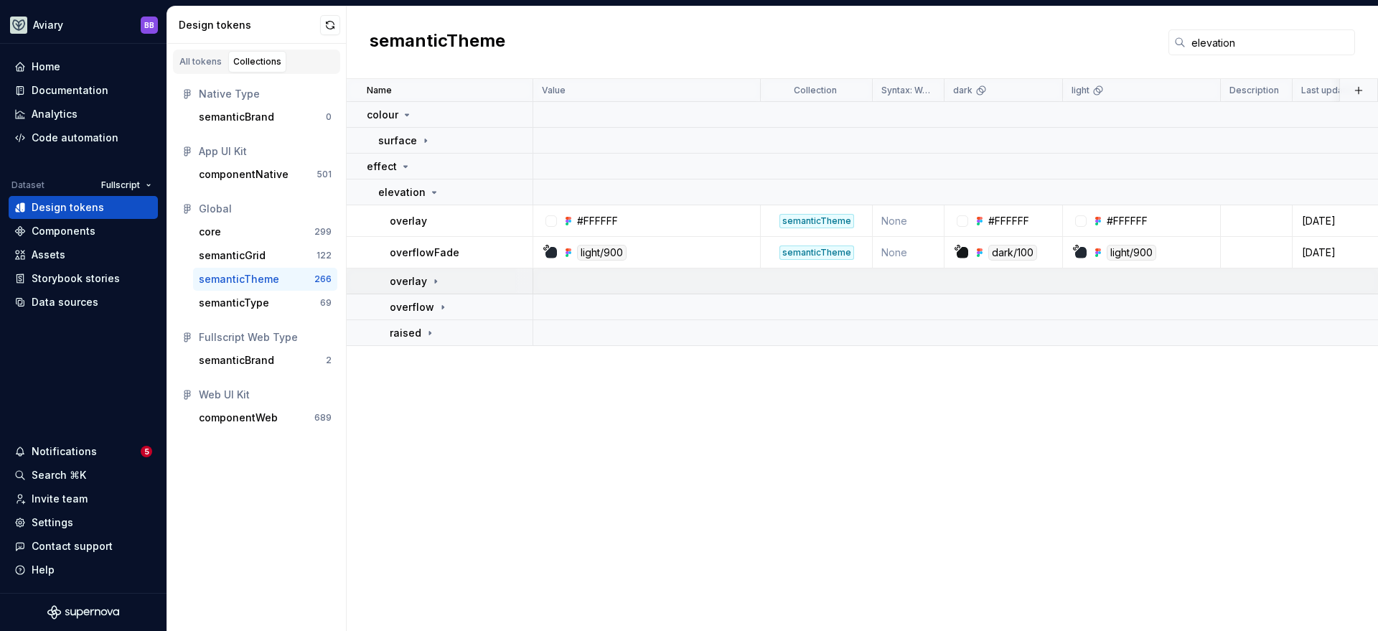
click at [432, 279] on icon at bounding box center [435, 281] width 11 height 11
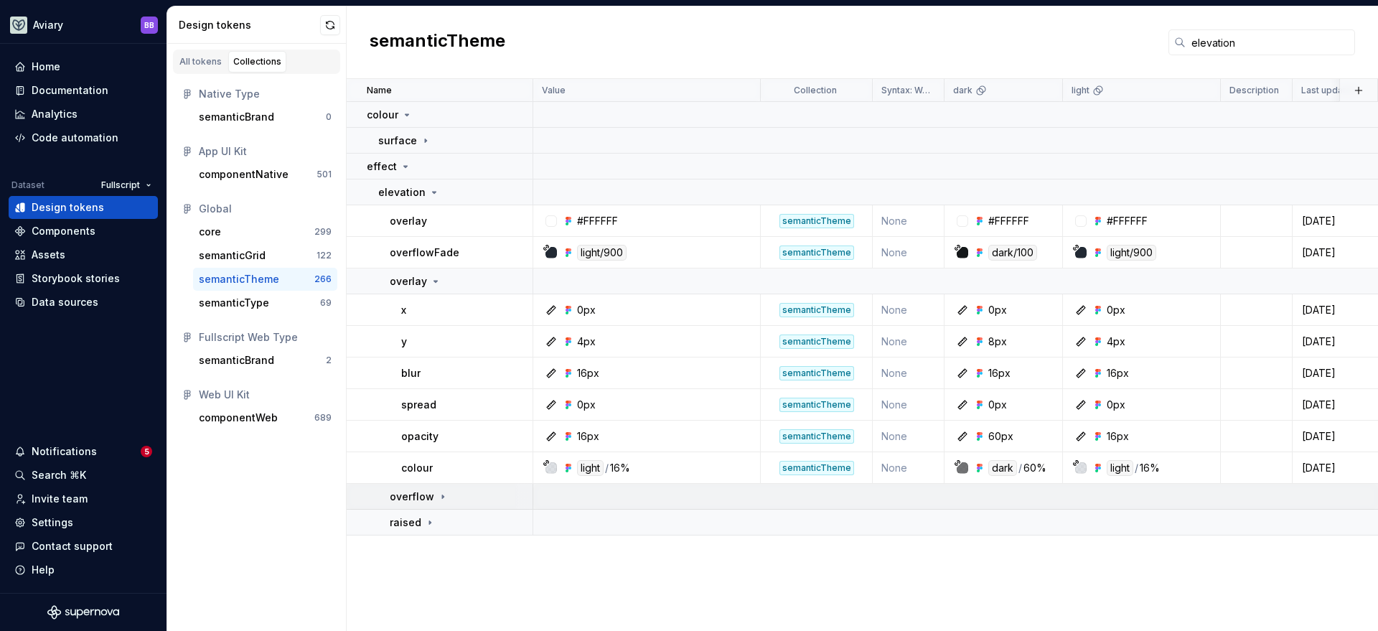
click at [445, 495] on icon at bounding box center [442, 496] width 11 height 11
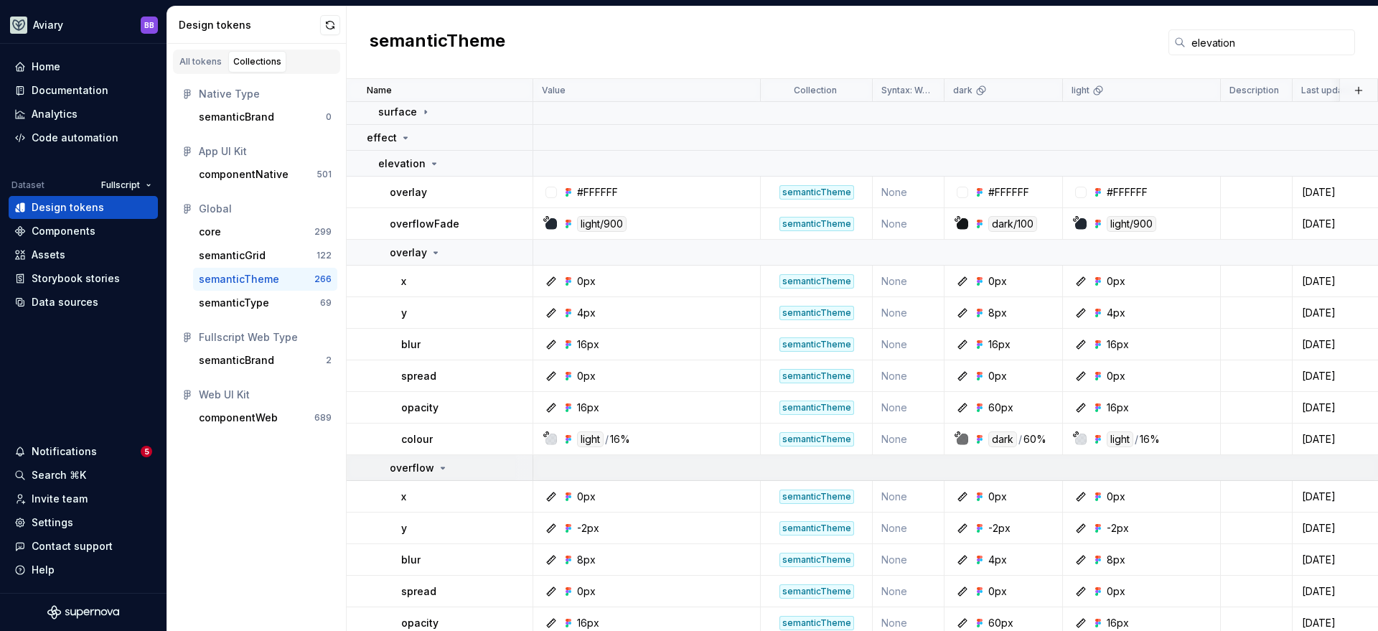
scroll to position [102, 0]
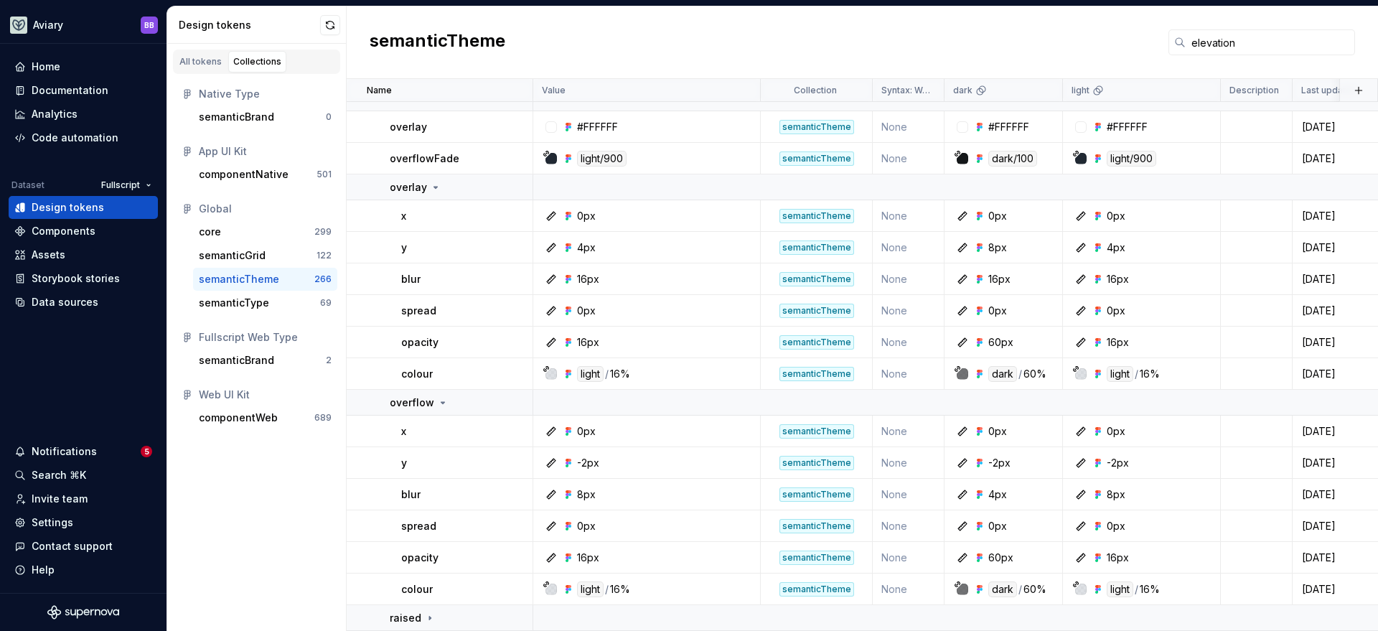
click at [640, 34] on div "semanticTheme elevation" at bounding box center [862, 42] width 1031 height 72
